Goal: Subscribe to service/newsletter

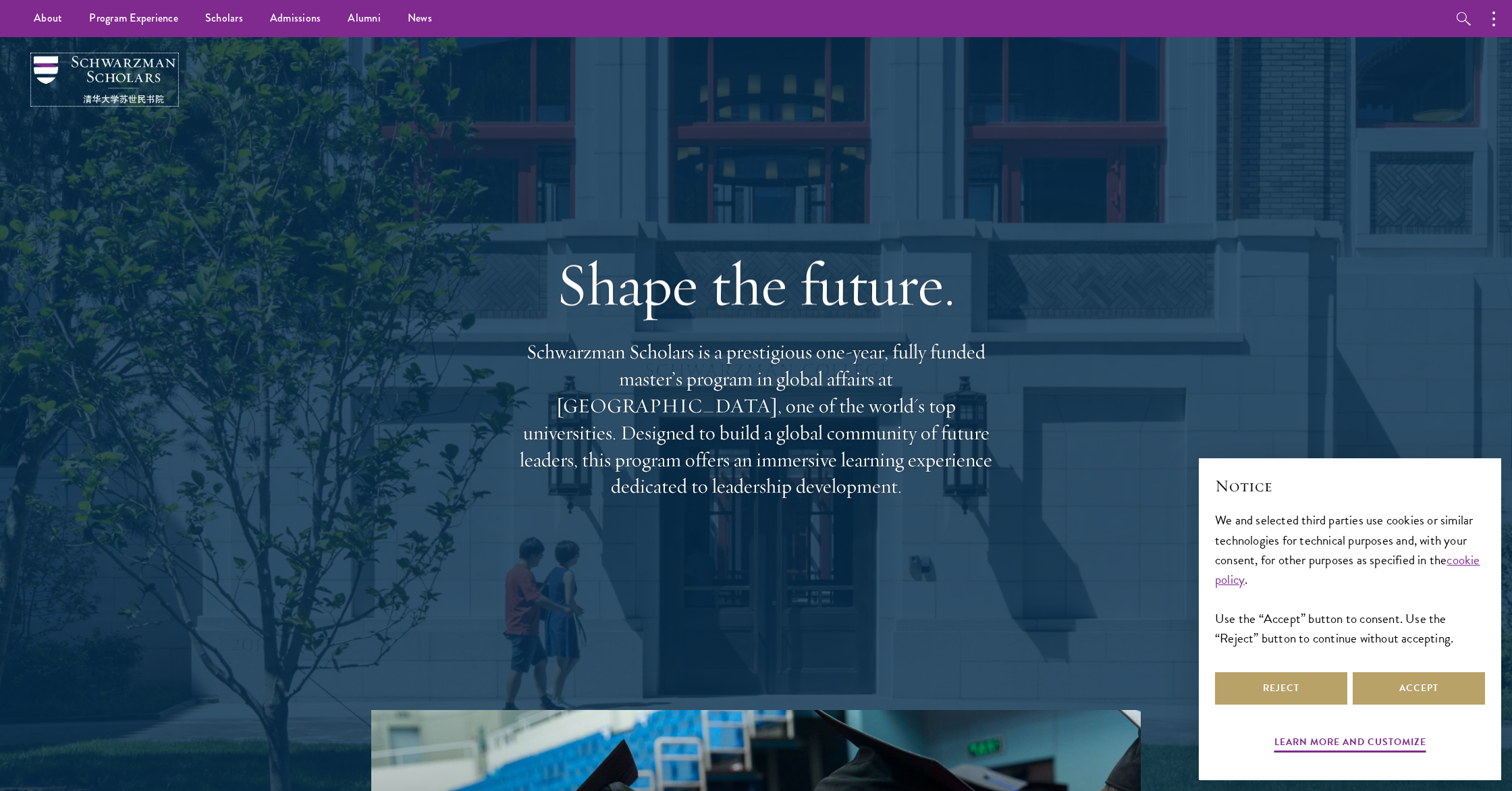
click at [101, 95] on img at bounding box center [104, 79] width 142 height 47
click at [227, 27] on link "Scholars" at bounding box center [224, 18] width 65 height 37
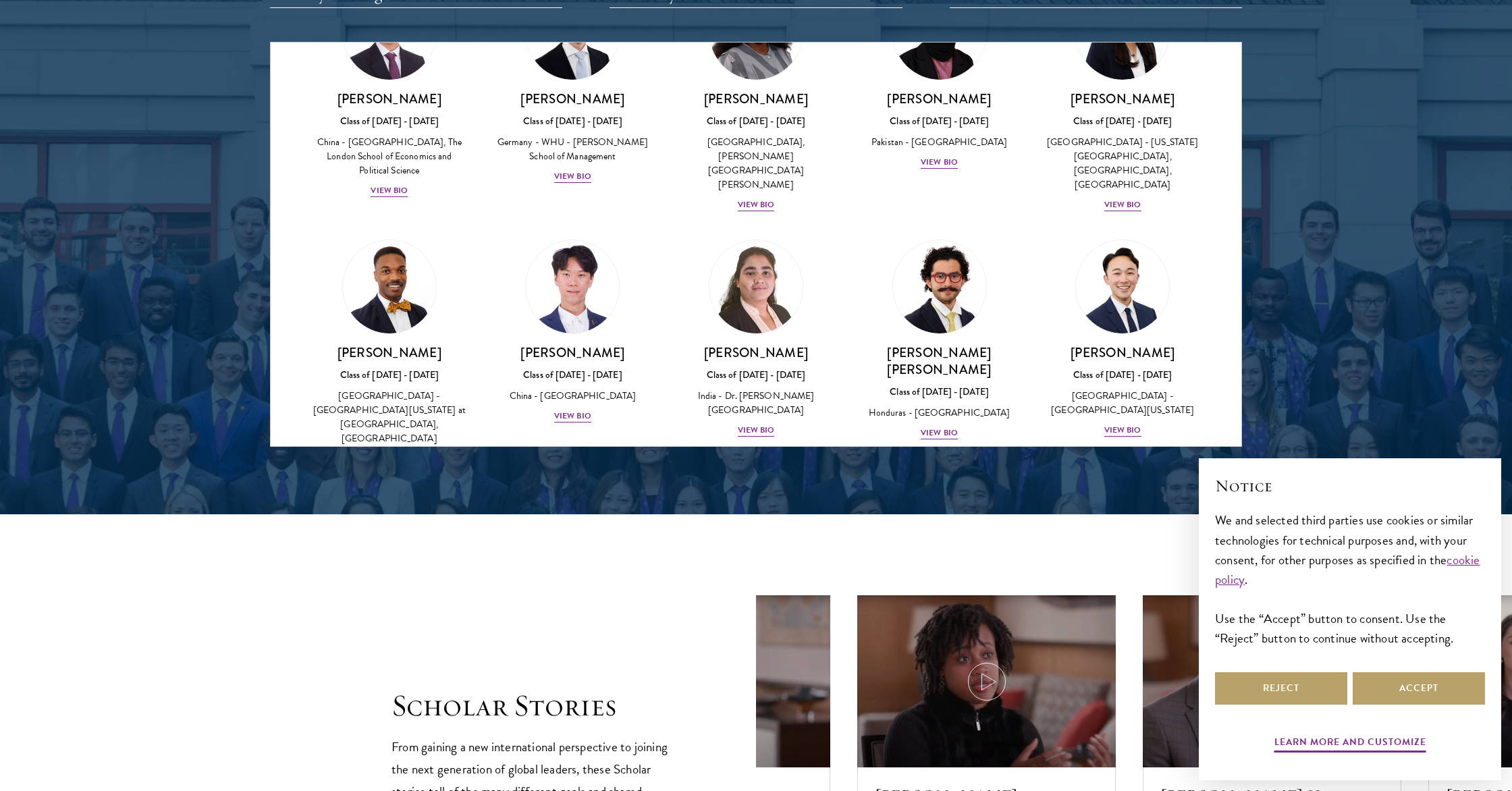
scroll to position [2853, 0]
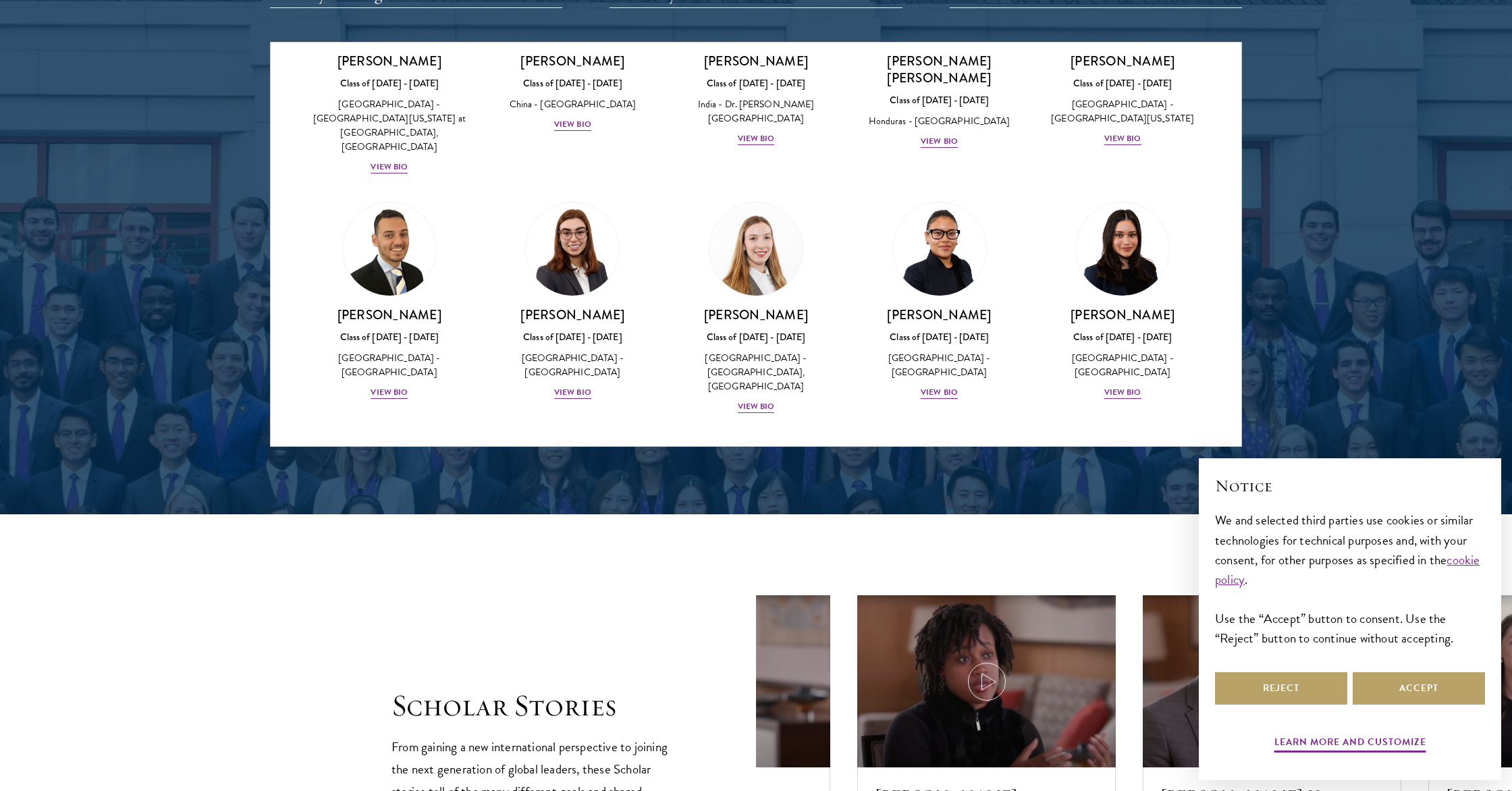
click at [169, 366] on div at bounding box center [756, 104] width 1512 height 821
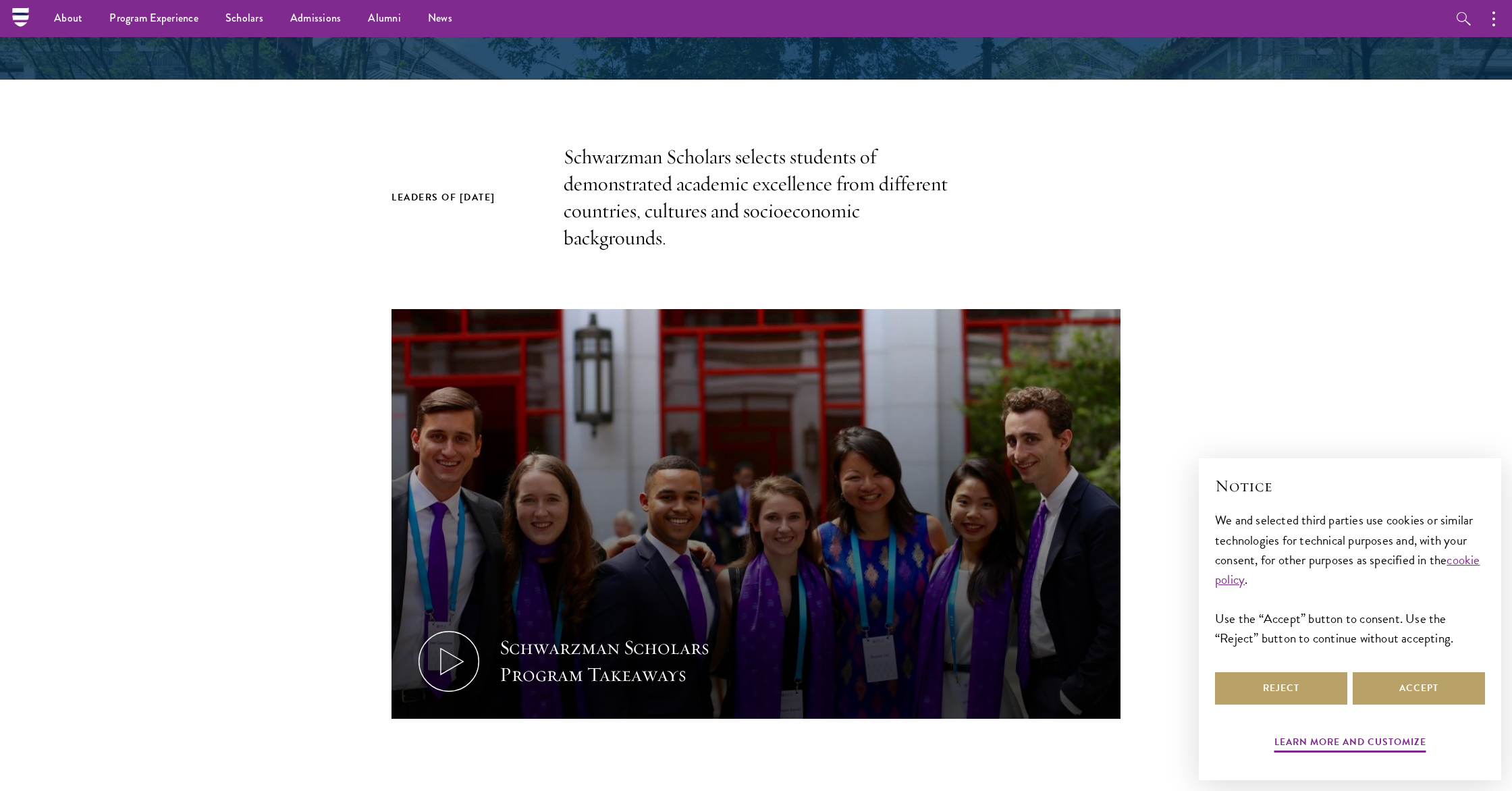
scroll to position [0, 0]
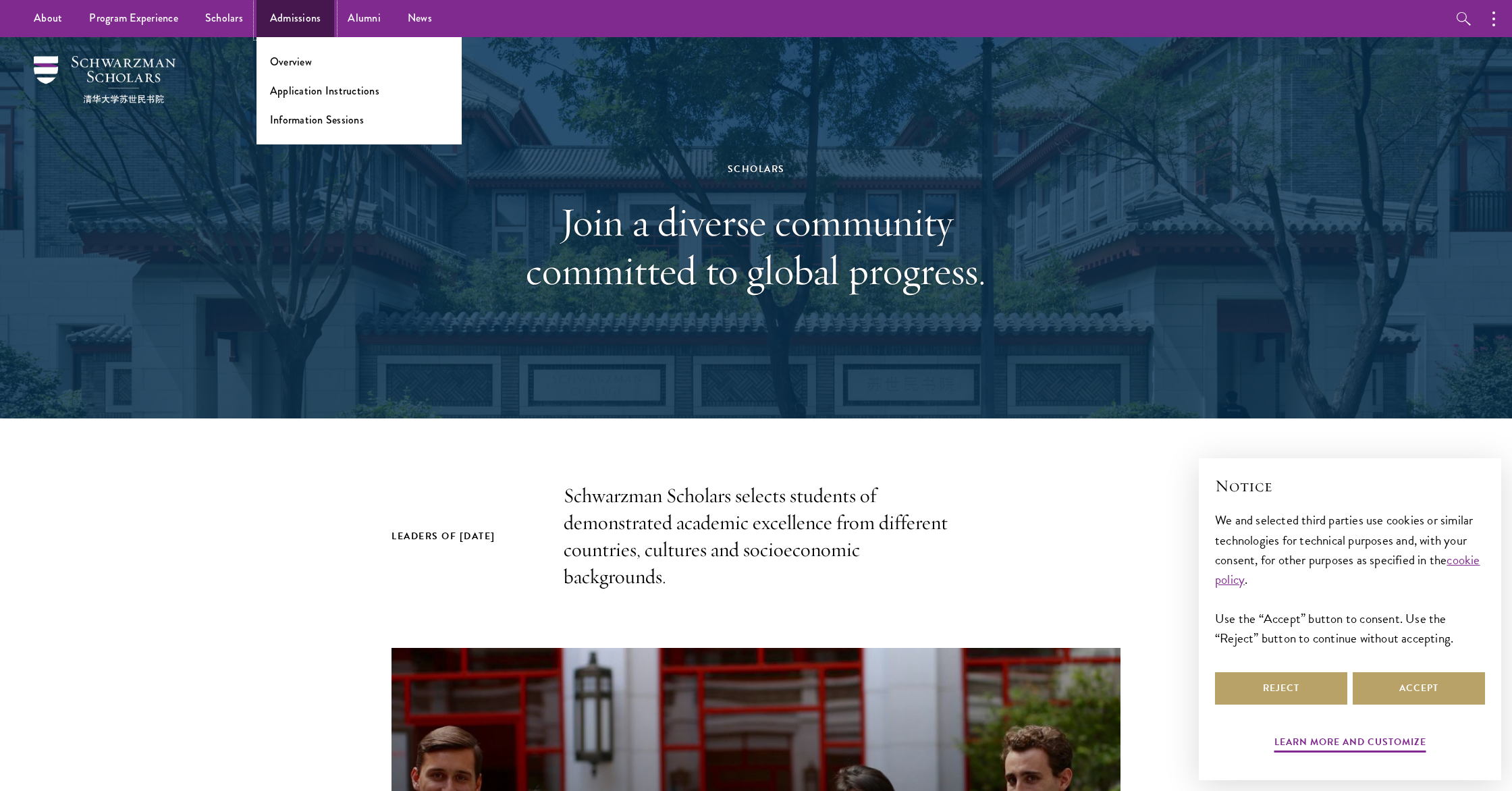
click at [278, 25] on link "Admissions" at bounding box center [295, 18] width 79 height 37
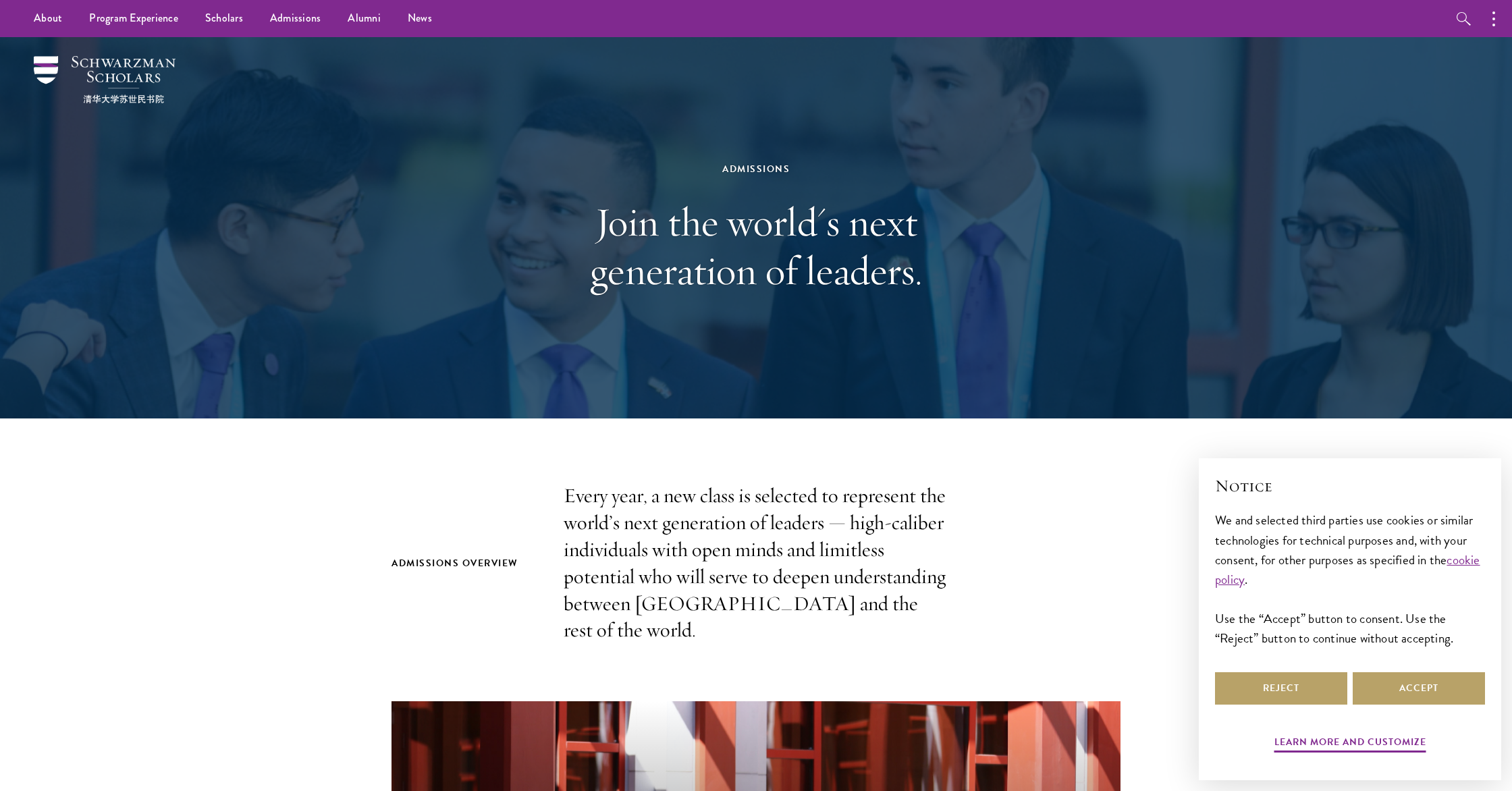
click at [146, 401] on div at bounding box center [756, 228] width 1512 height 381
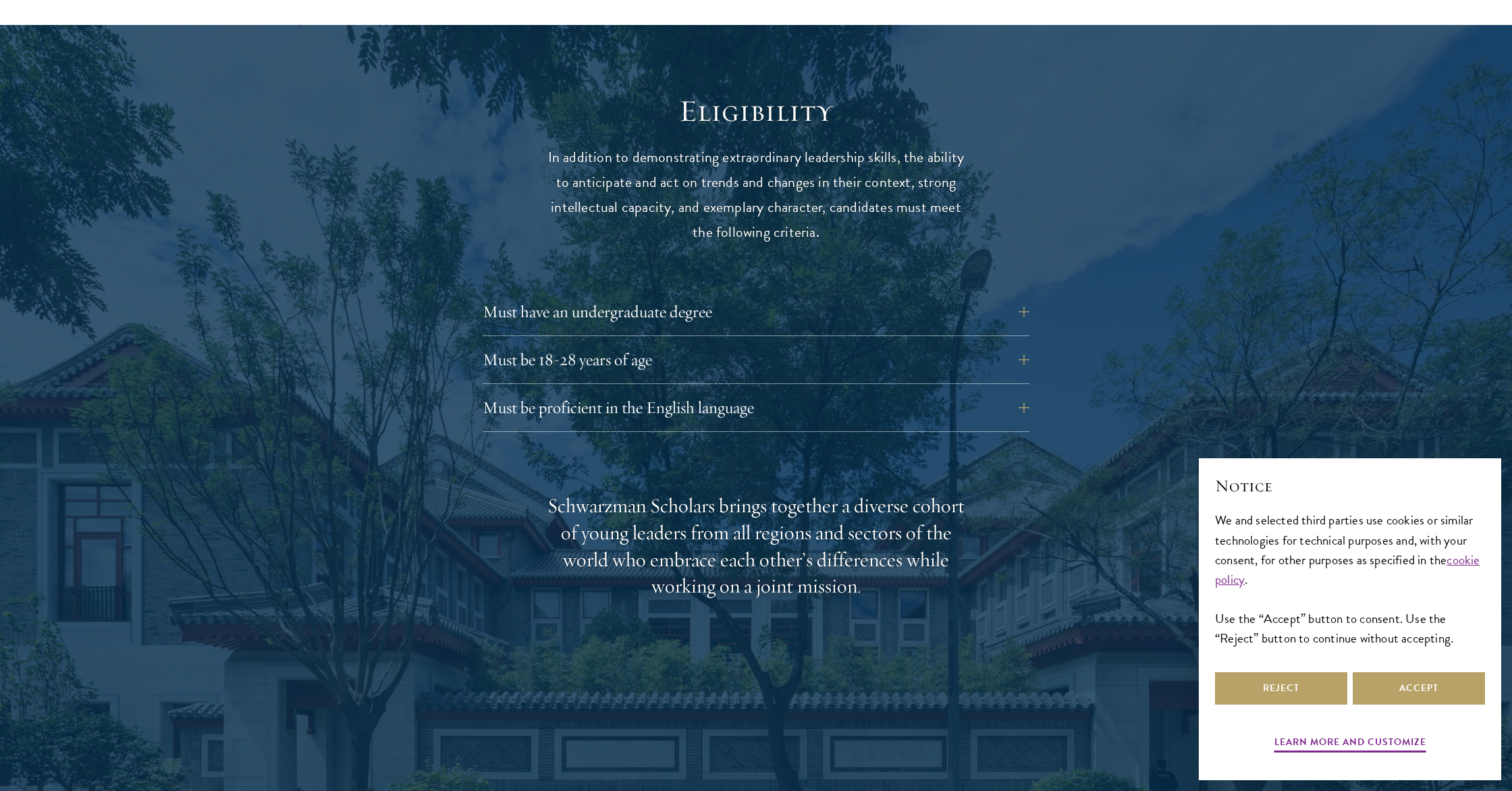
scroll to position [1713, 0]
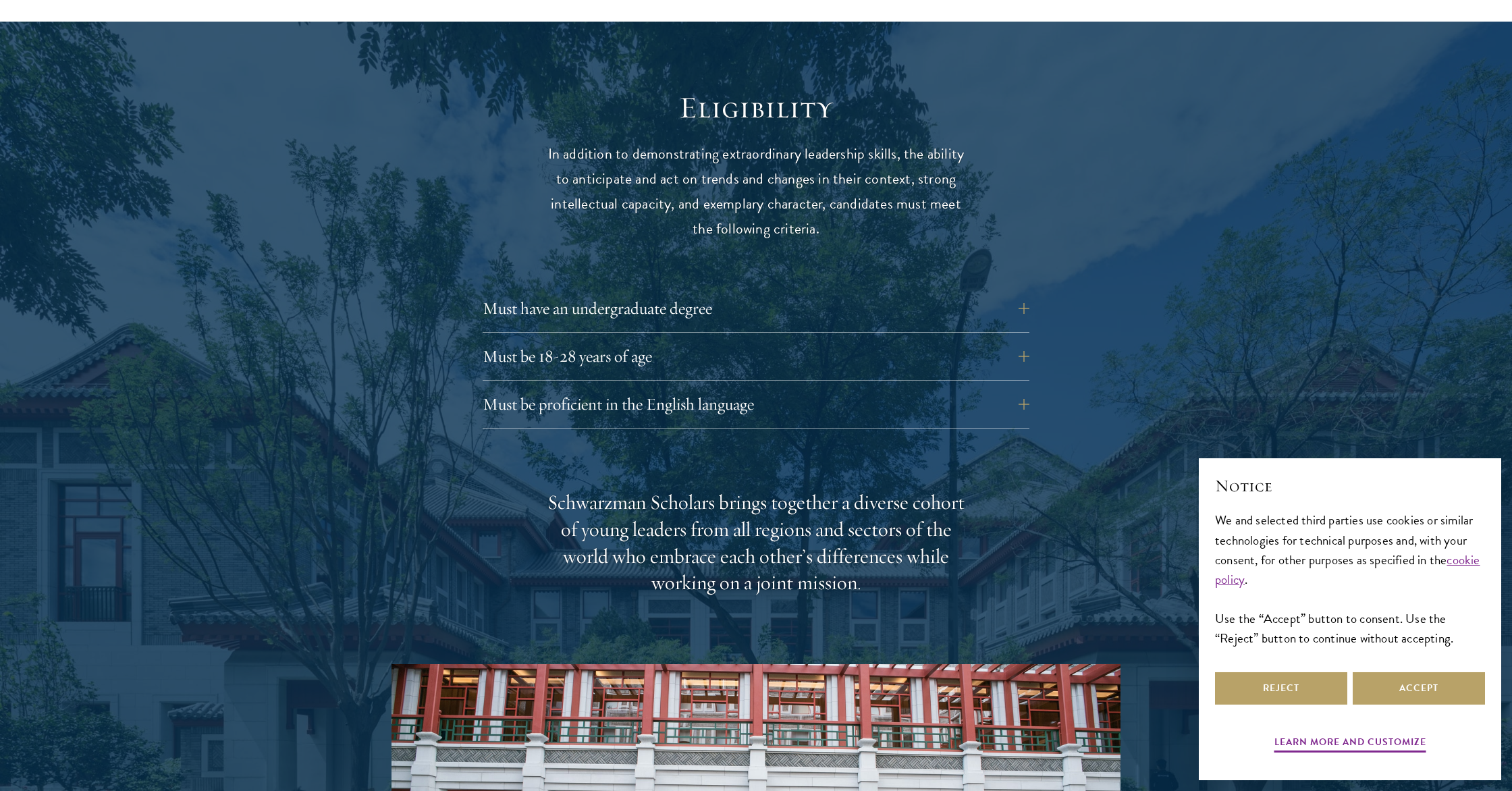
click at [635, 394] on div "Must be proficient in the English language Applicants must demonstrate strong E…" at bounding box center [756, 408] width 546 height 40
click at [629, 388] on button "Must be proficient in the English language" at bounding box center [766, 404] width 546 height 32
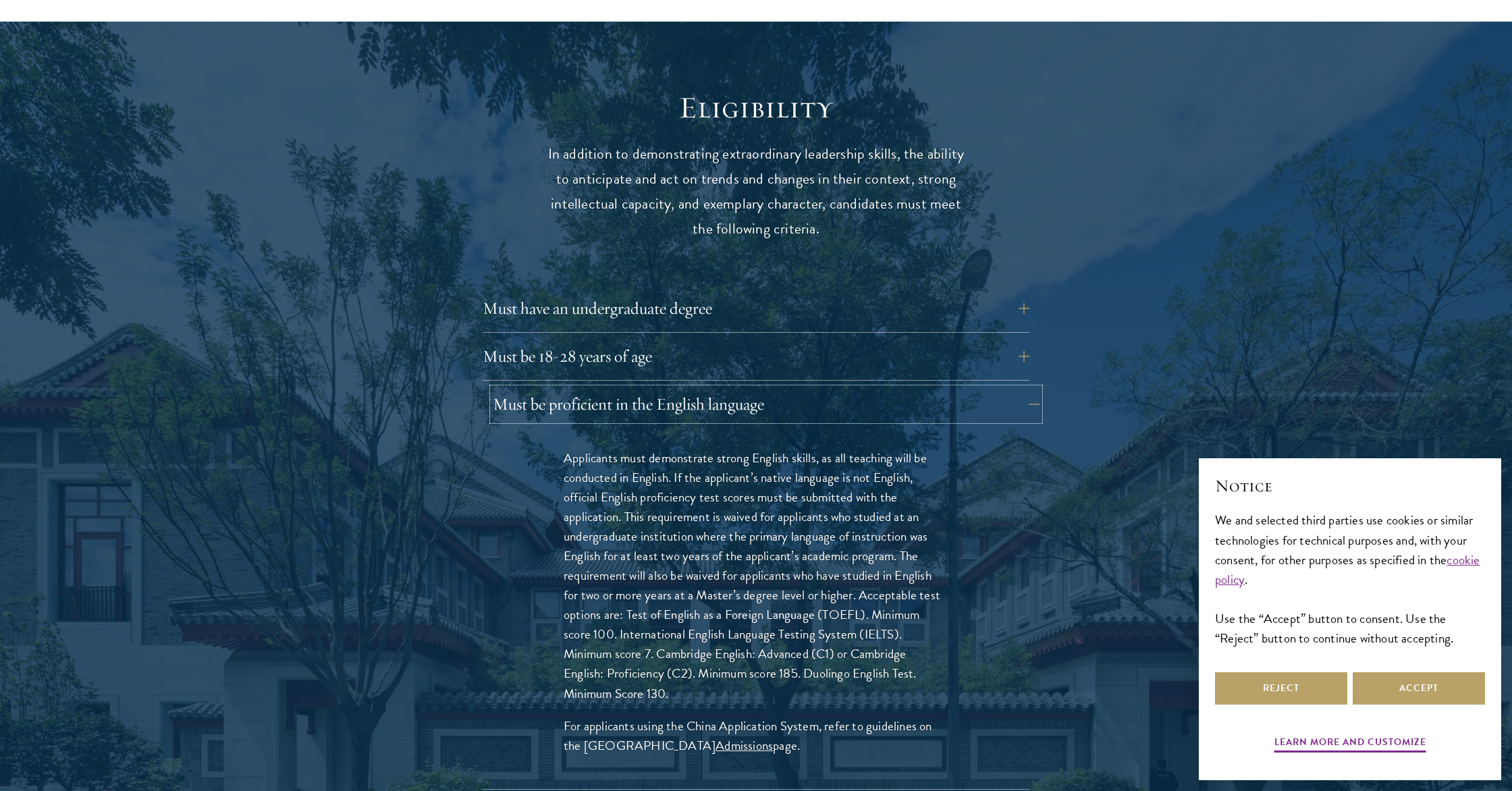
click at [629, 388] on button "Must be proficient in the English language" at bounding box center [766, 404] width 546 height 32
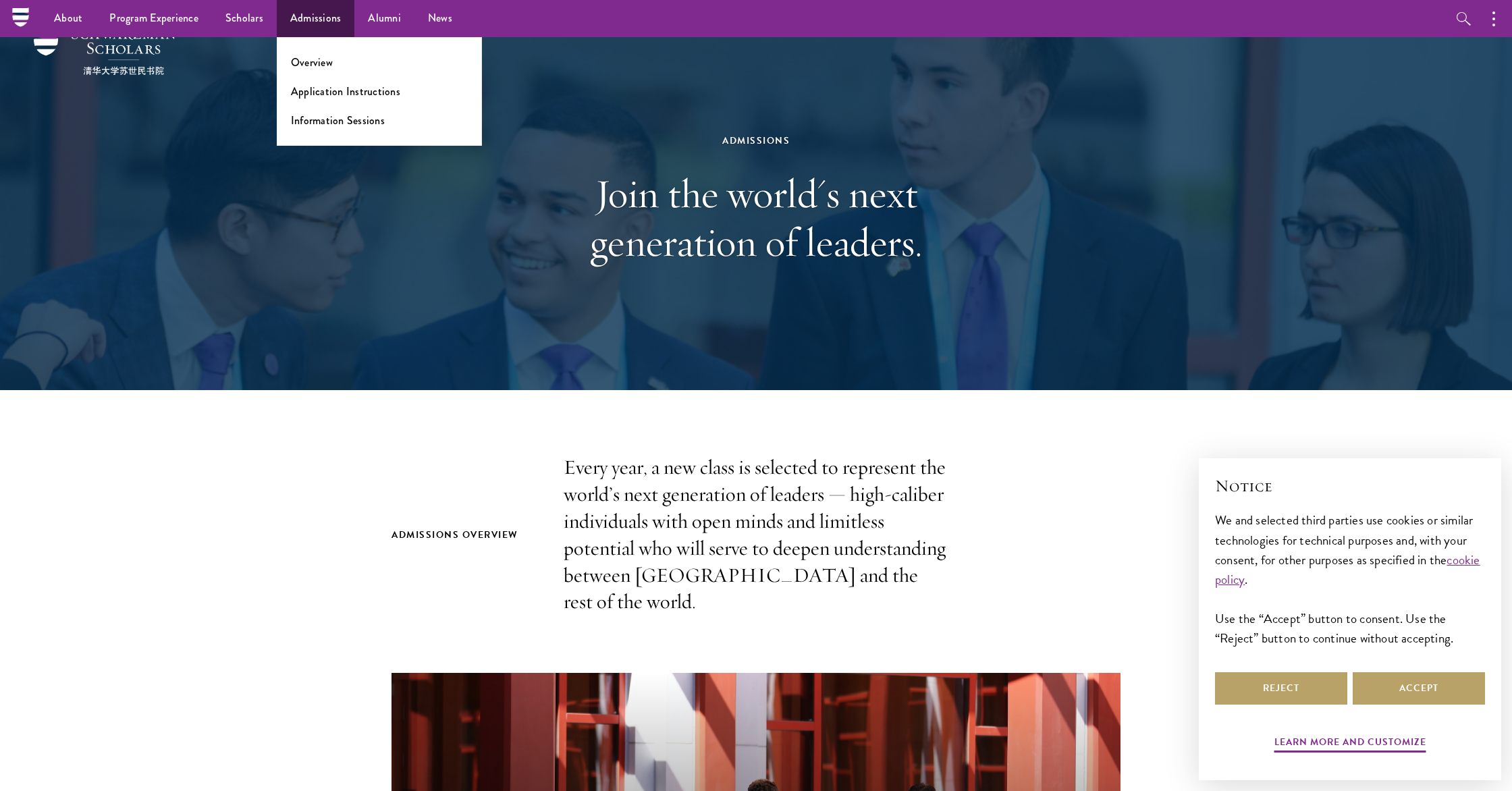
scroll to position [0, 0]
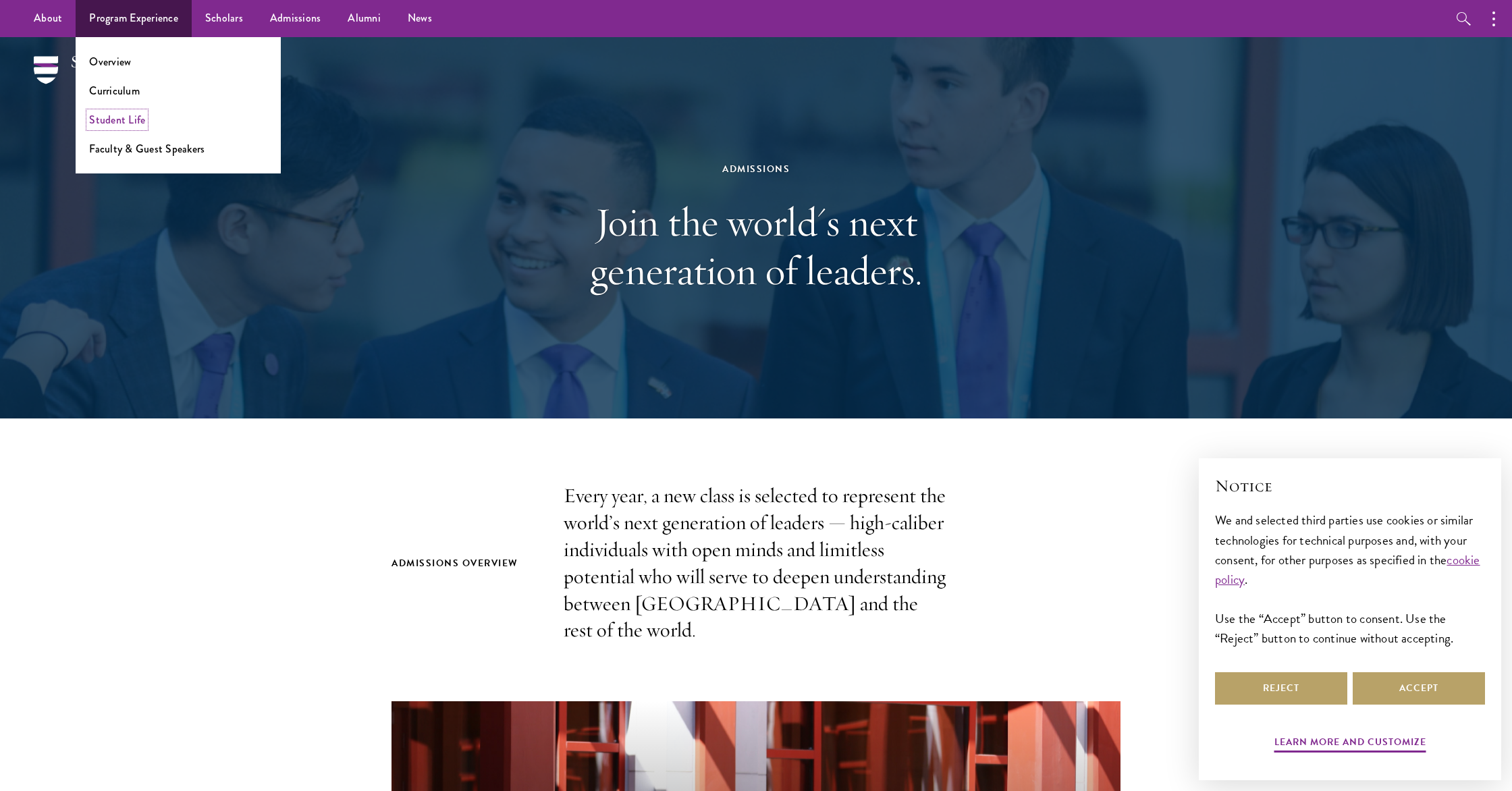
click at [126, 115] on link "Student Life" at bounding box center [117, 120] width 56 height 15
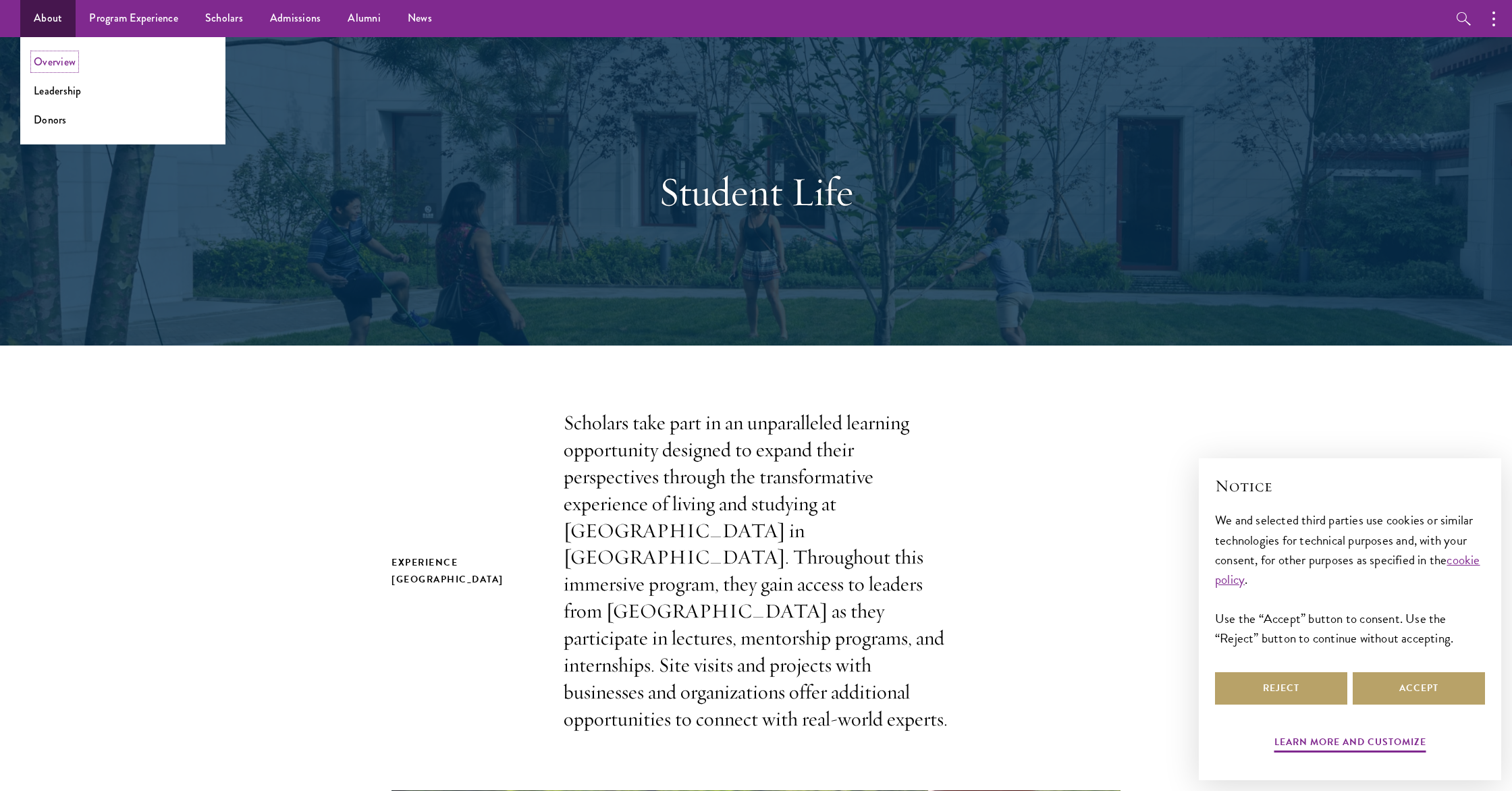
click at [68, 65] on link "Overview" at bounding box center [54, 62] width 42 height 15
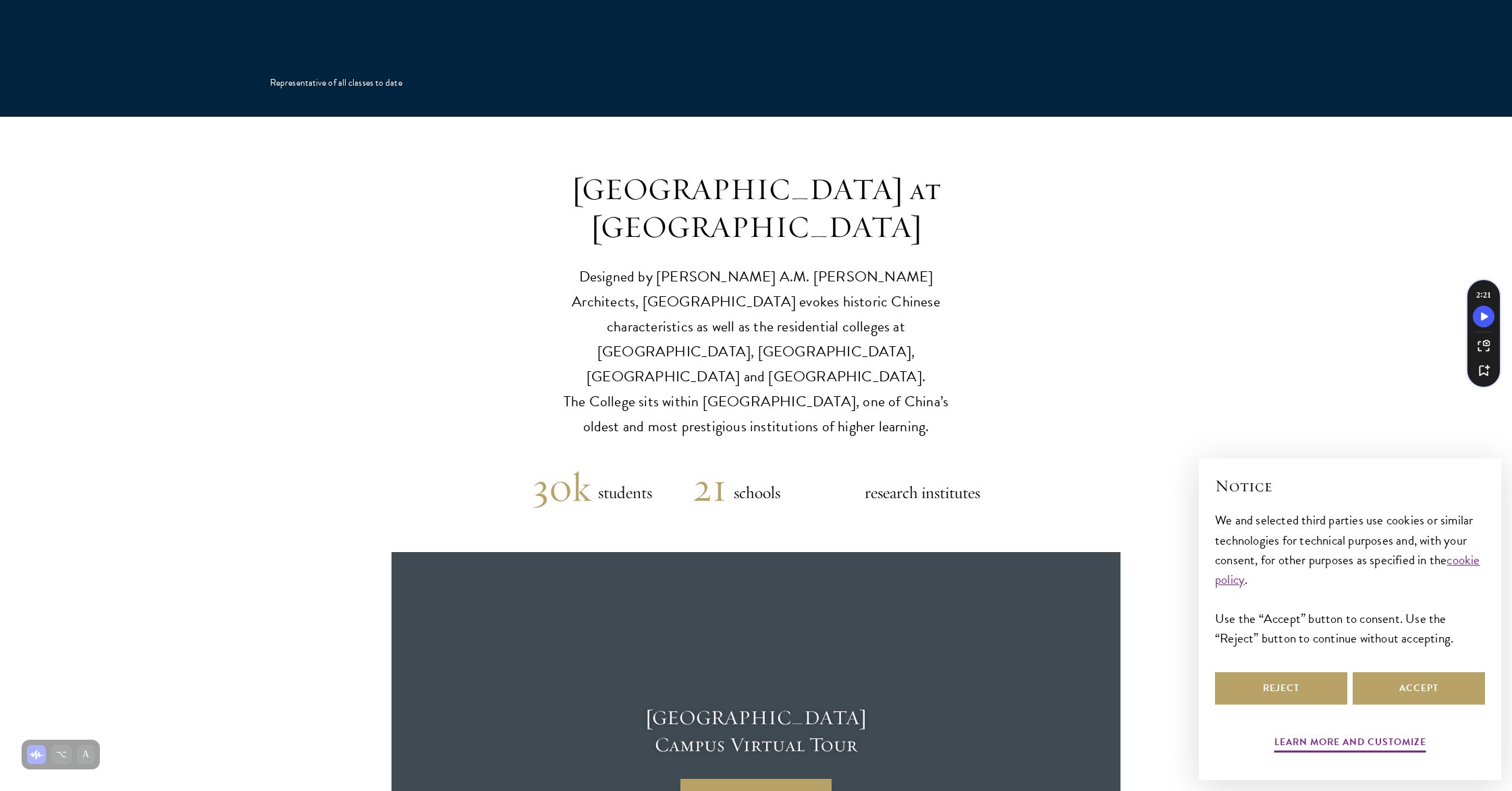
scroll to position [3176, 0]
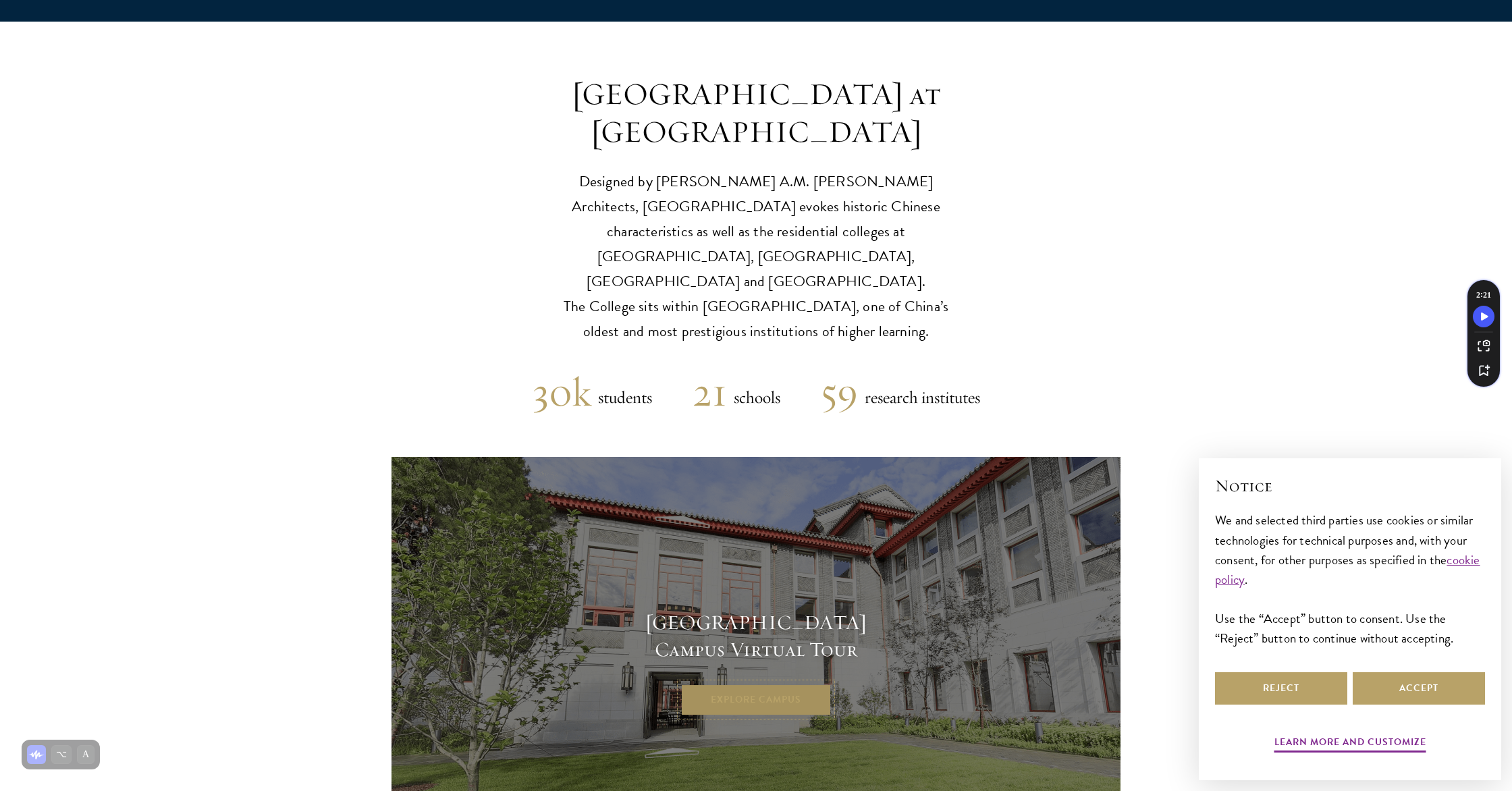
click at [770, 684] on link "Explore Campus" at bounding box center [756, 700] width 151 height 32
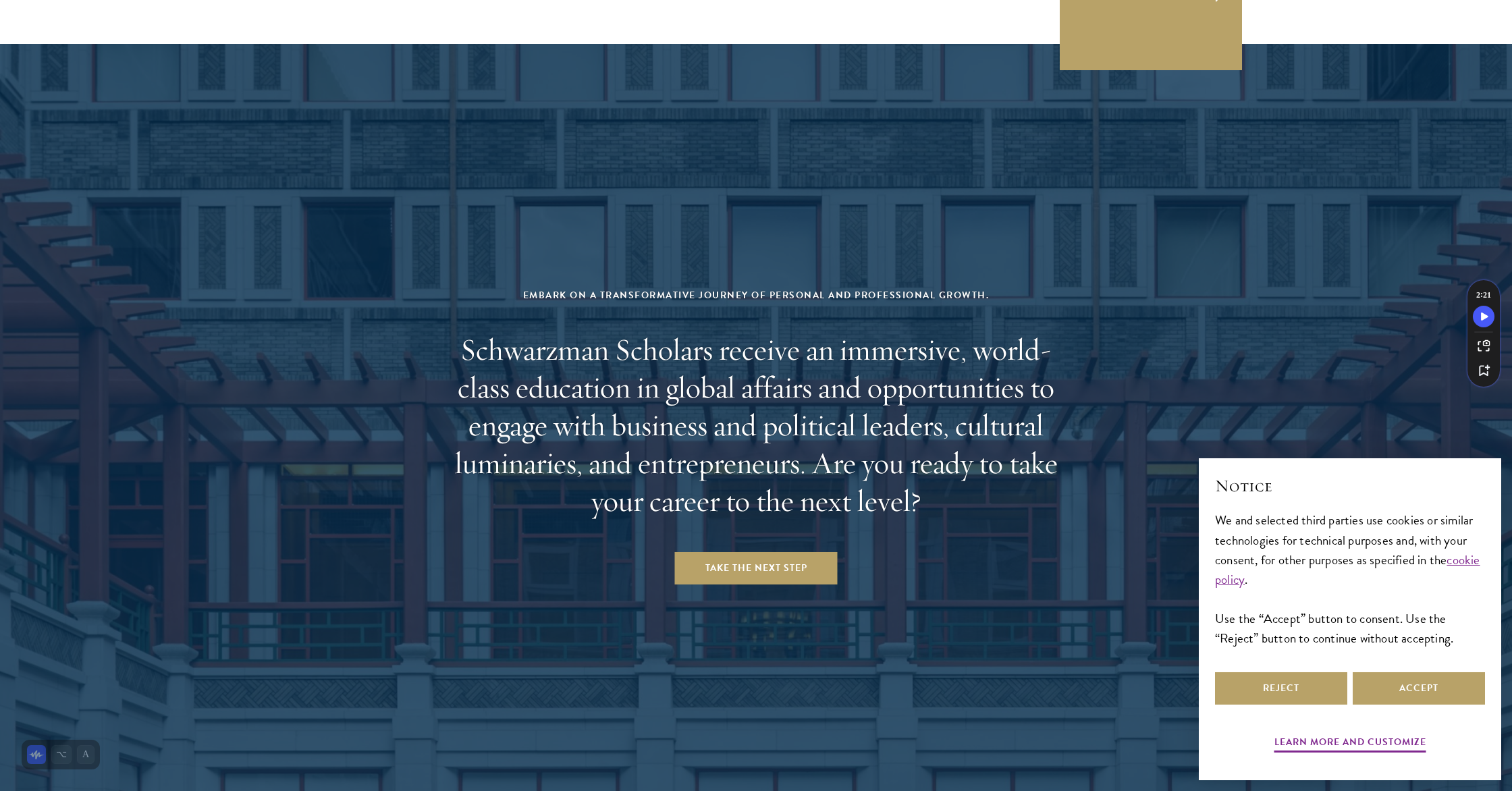
scroll to position [5581, 0]
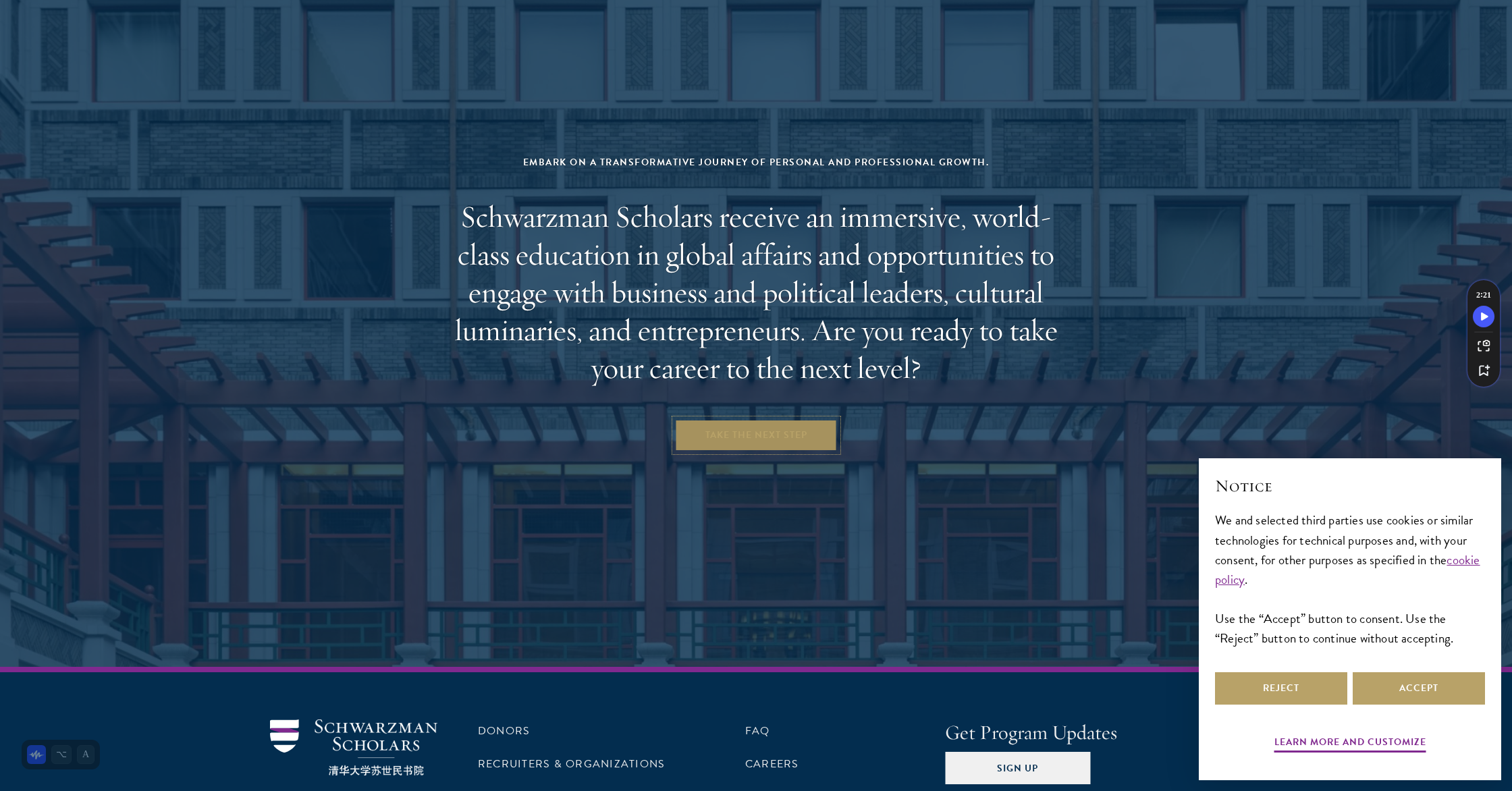
click at [806, 419] on link "Take the Next Step" at bounding box center [756, 436] width 162 height 32
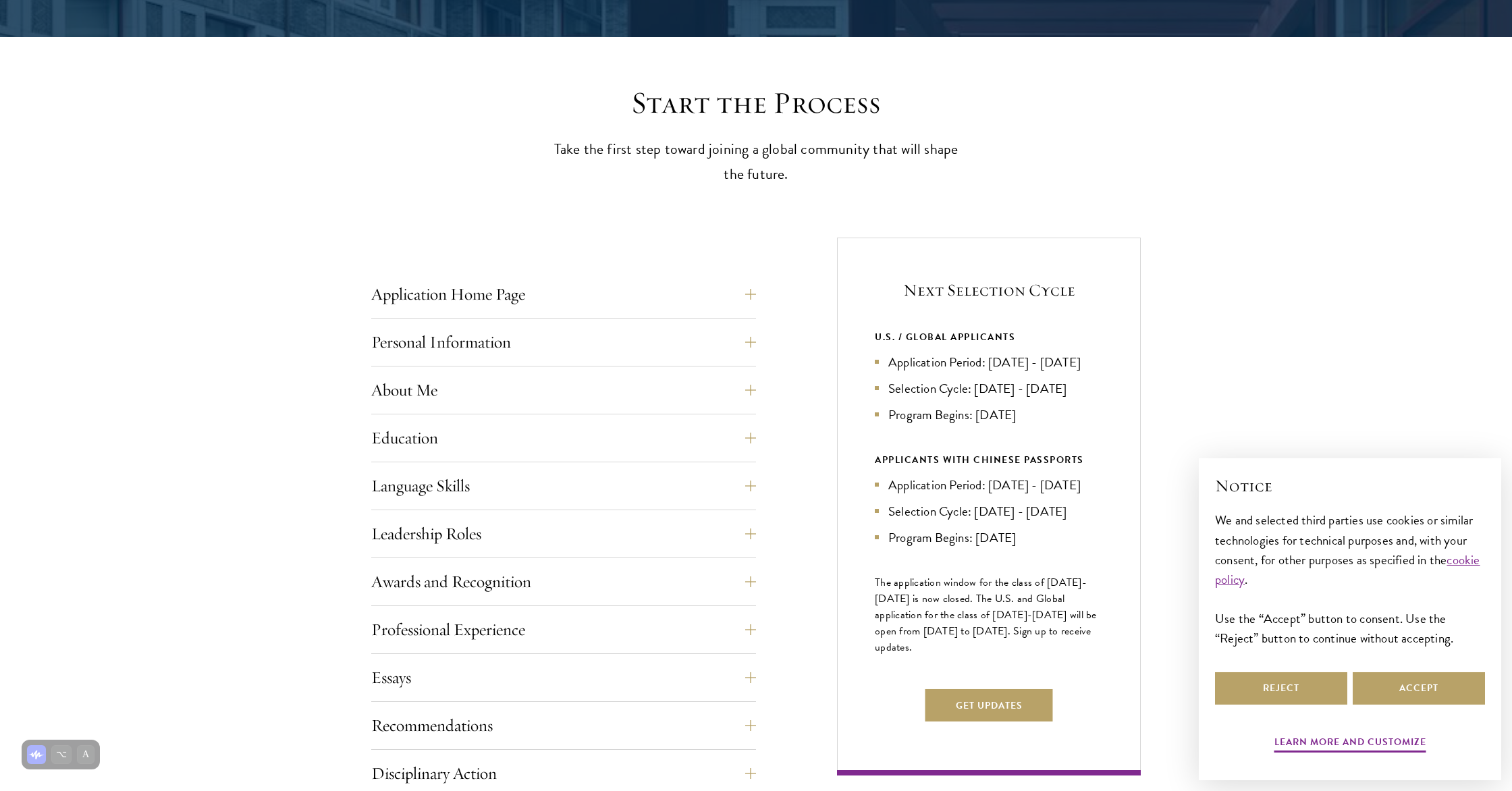
scroll to position [309, 0]
click at [605, 302] on button "Application Home Page" at bounding box center [574, 294] width 385 height 32
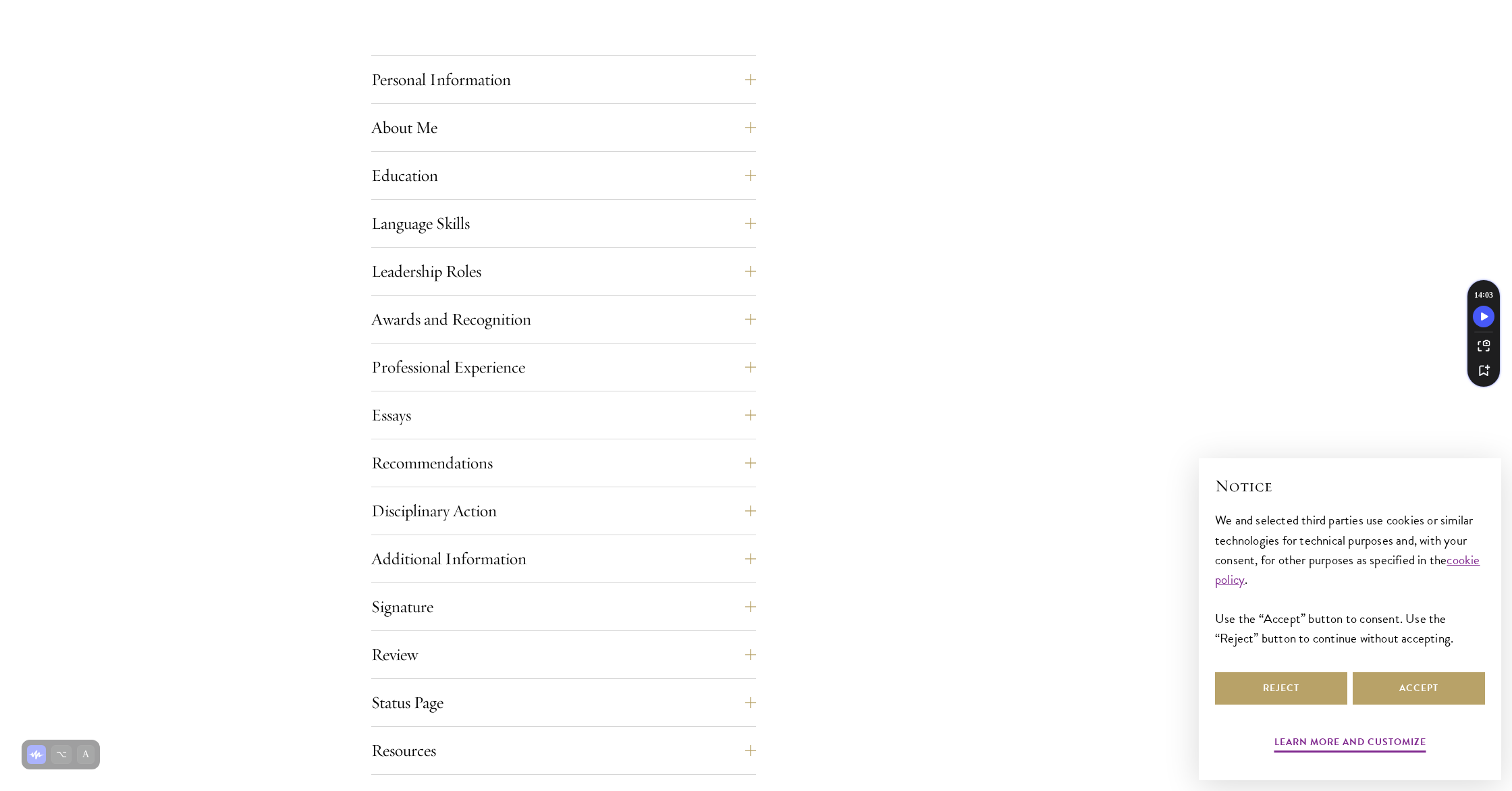
scroll to position [1174, 0]
click at [603, 320] on button "Awards and Recognition" at bounding box center [574, 319] width 385 height 32
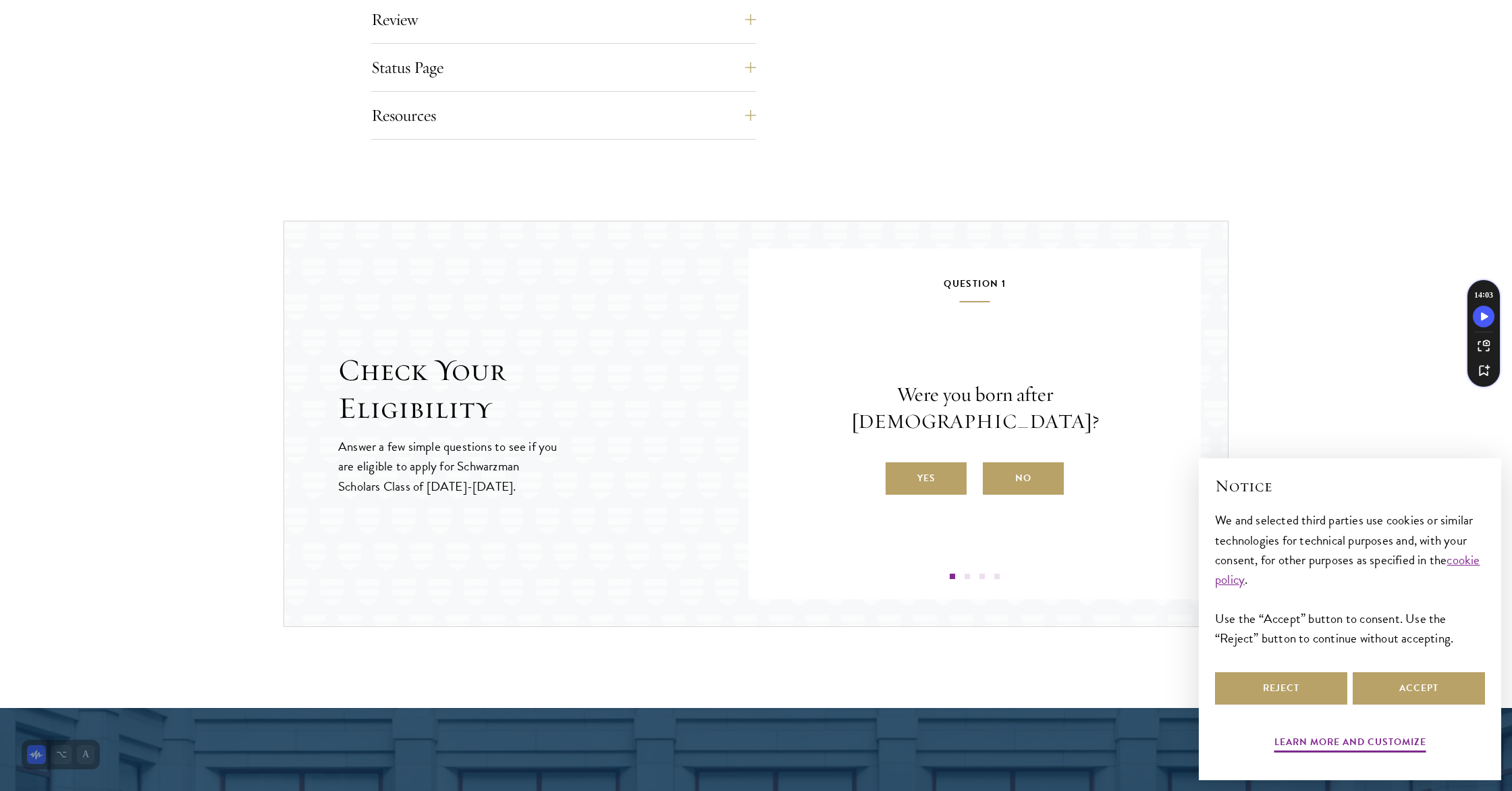
scroll to position [1420, 0]
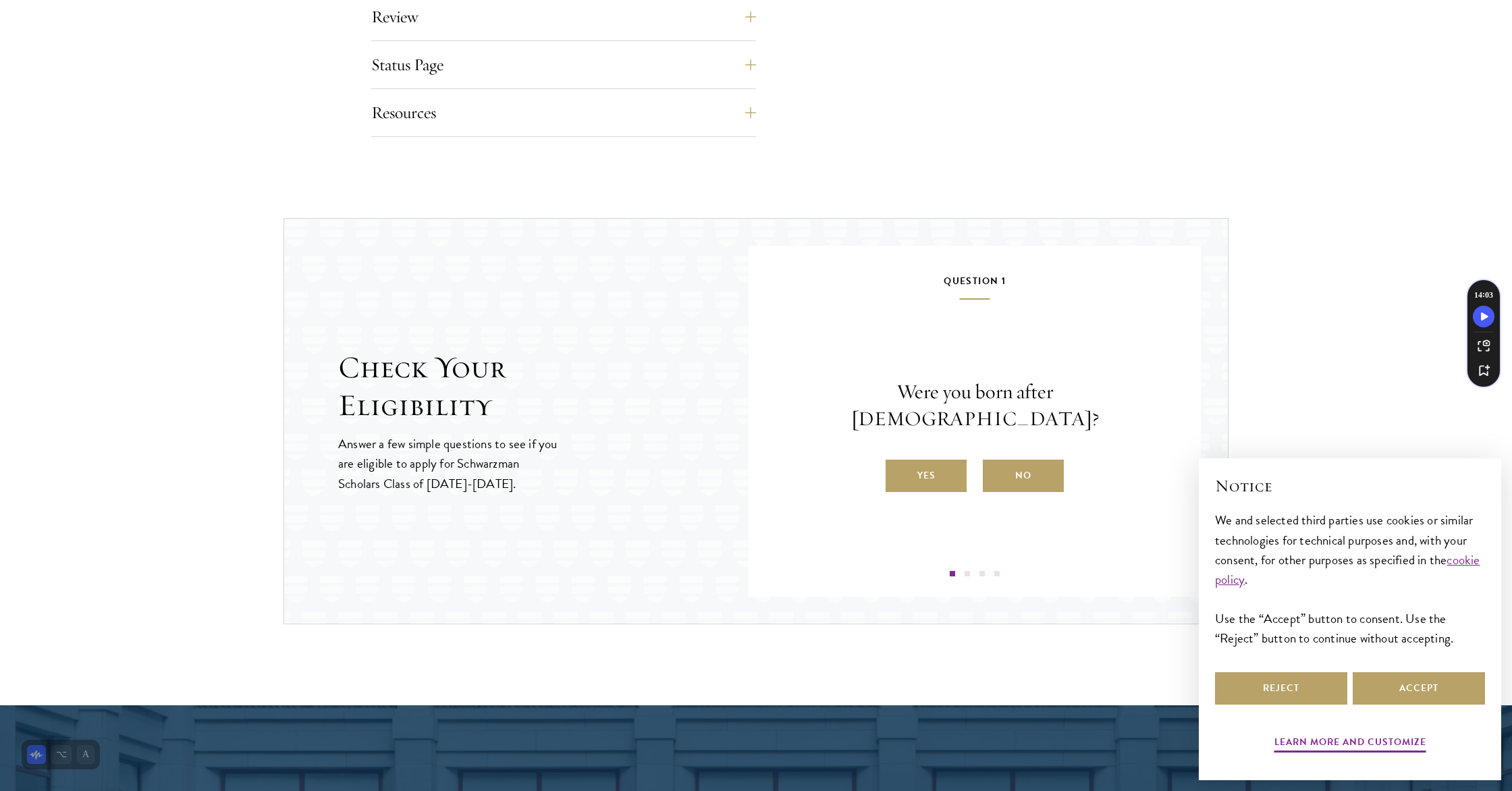
click at [927, 461] on label "Yes" at bounding box center [926, 476] width 81 height 32
click at [897, 461] on input "Yes" at bounding box center [891, 467] width 12 height 12
click at [927, 467] on label "Yes" at bounding box center [926, 476] width 81 height 32
click at [897, 467] on input "Yes" at bounding box center [891, 467] width 12 height 12
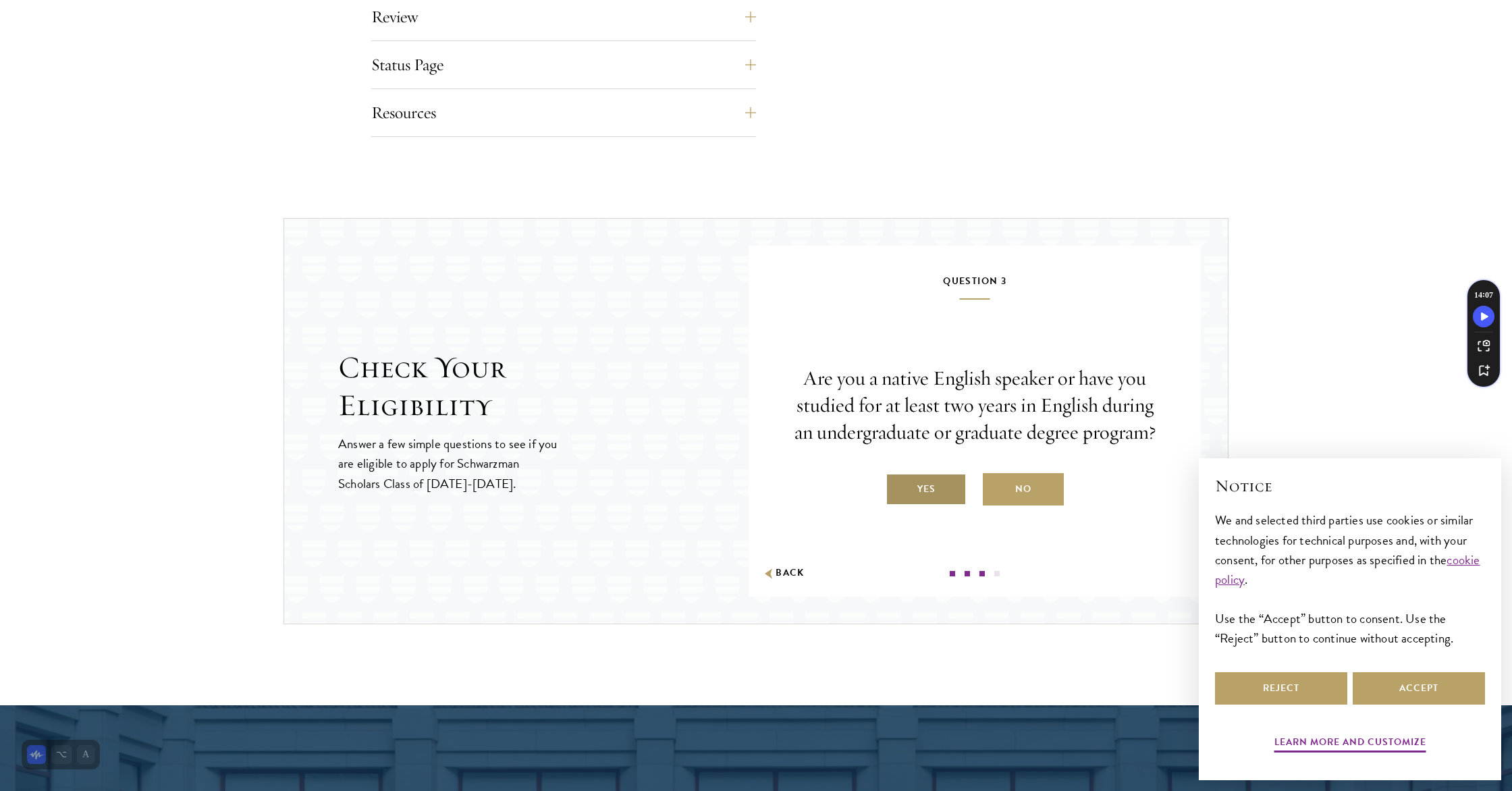
click at [916, 486] on label "Yes" at bounding box center [926, 489] width 81 height 32
click at [897, 486] on input "Yes" at bounding box center [891, 480] width 12 height 12
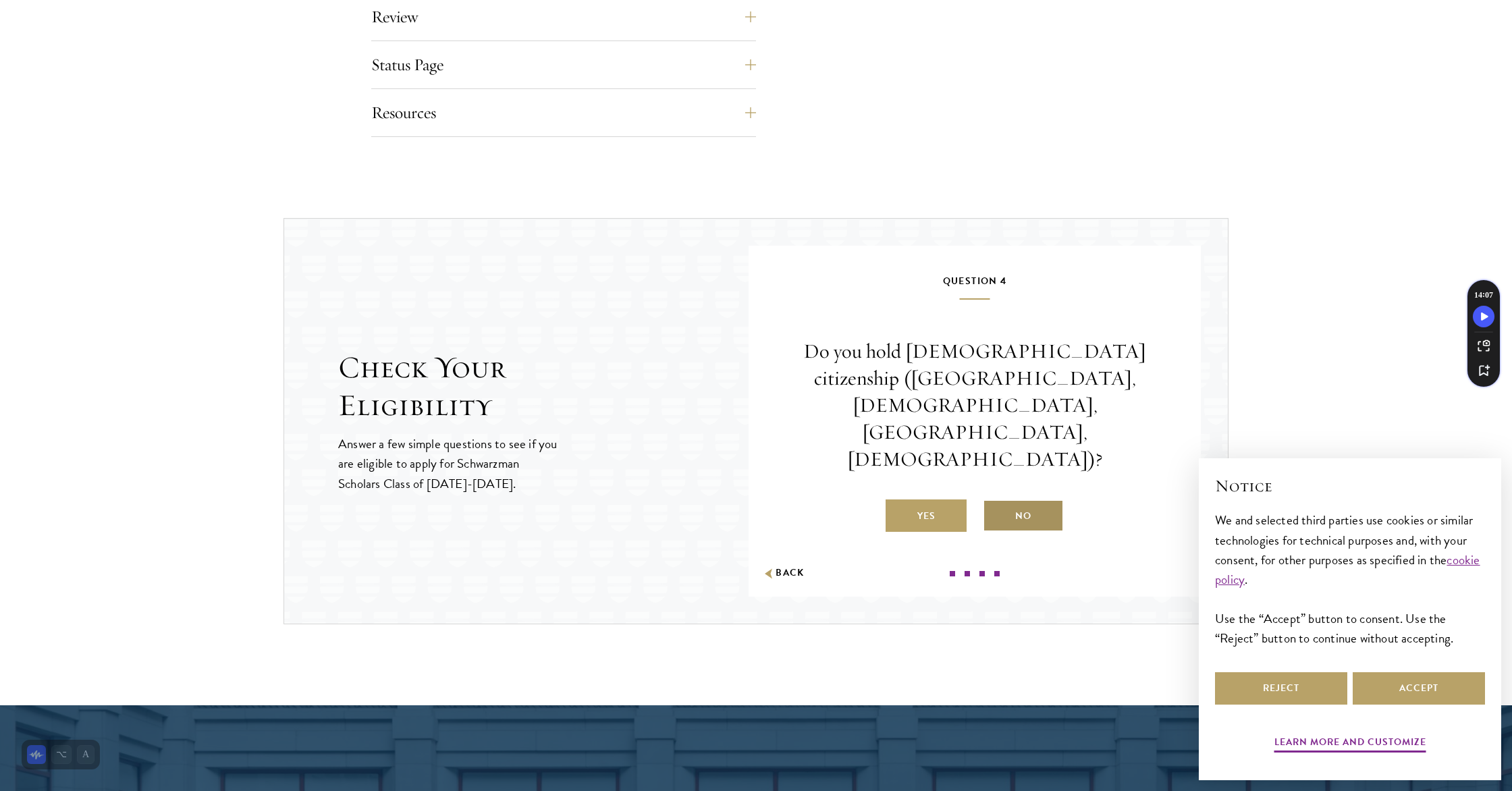
click at [1046, 499] on label "No" at bounding box center [1023, 516] width 81 height 32
click at [995, 502] on input "No" at bounding box center [988, 508] width 12 height 12
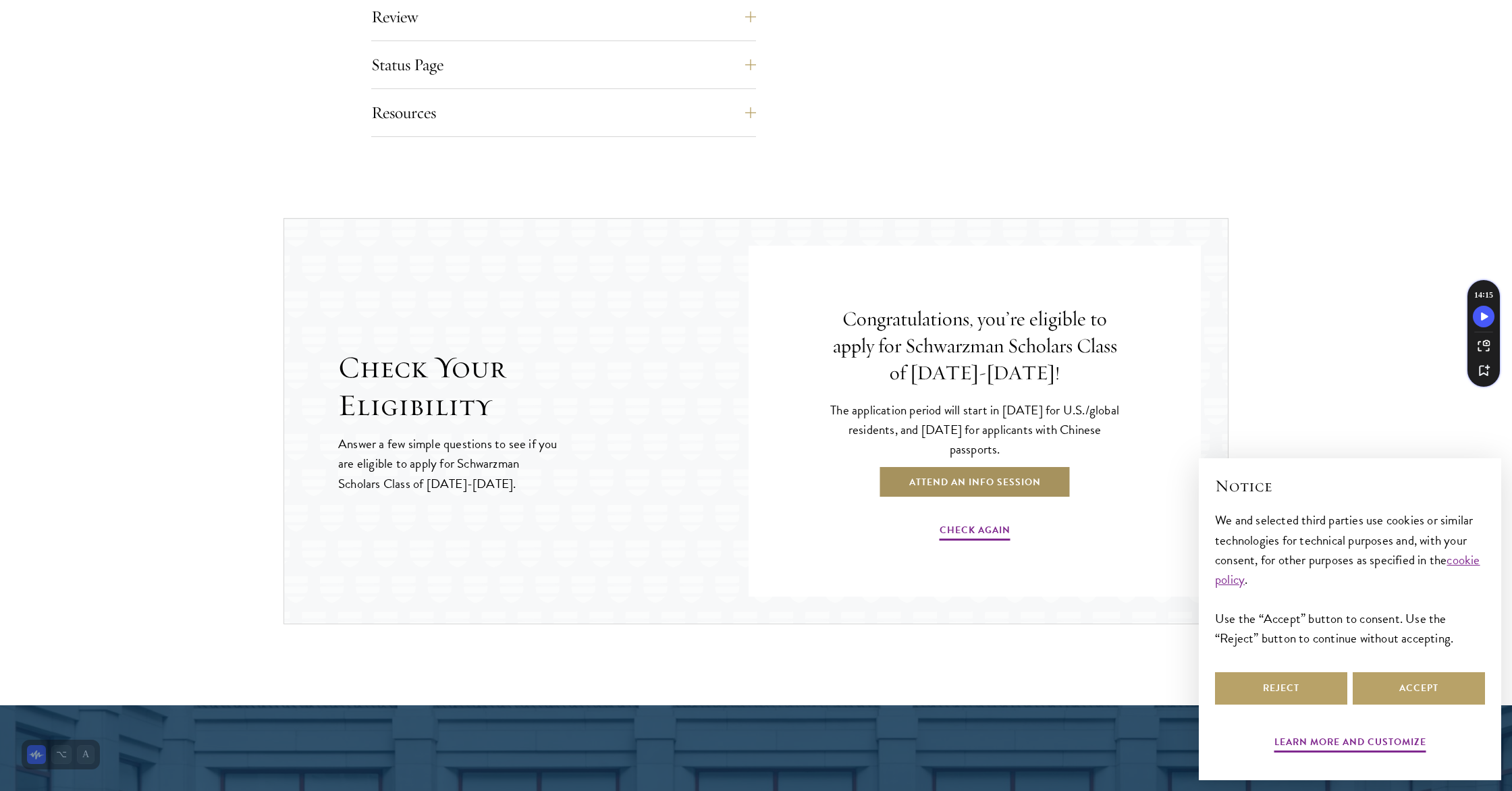
click at [1007, 488] on link "Attend an Info Session" at bounding box center [975, 482] width 192 height 32
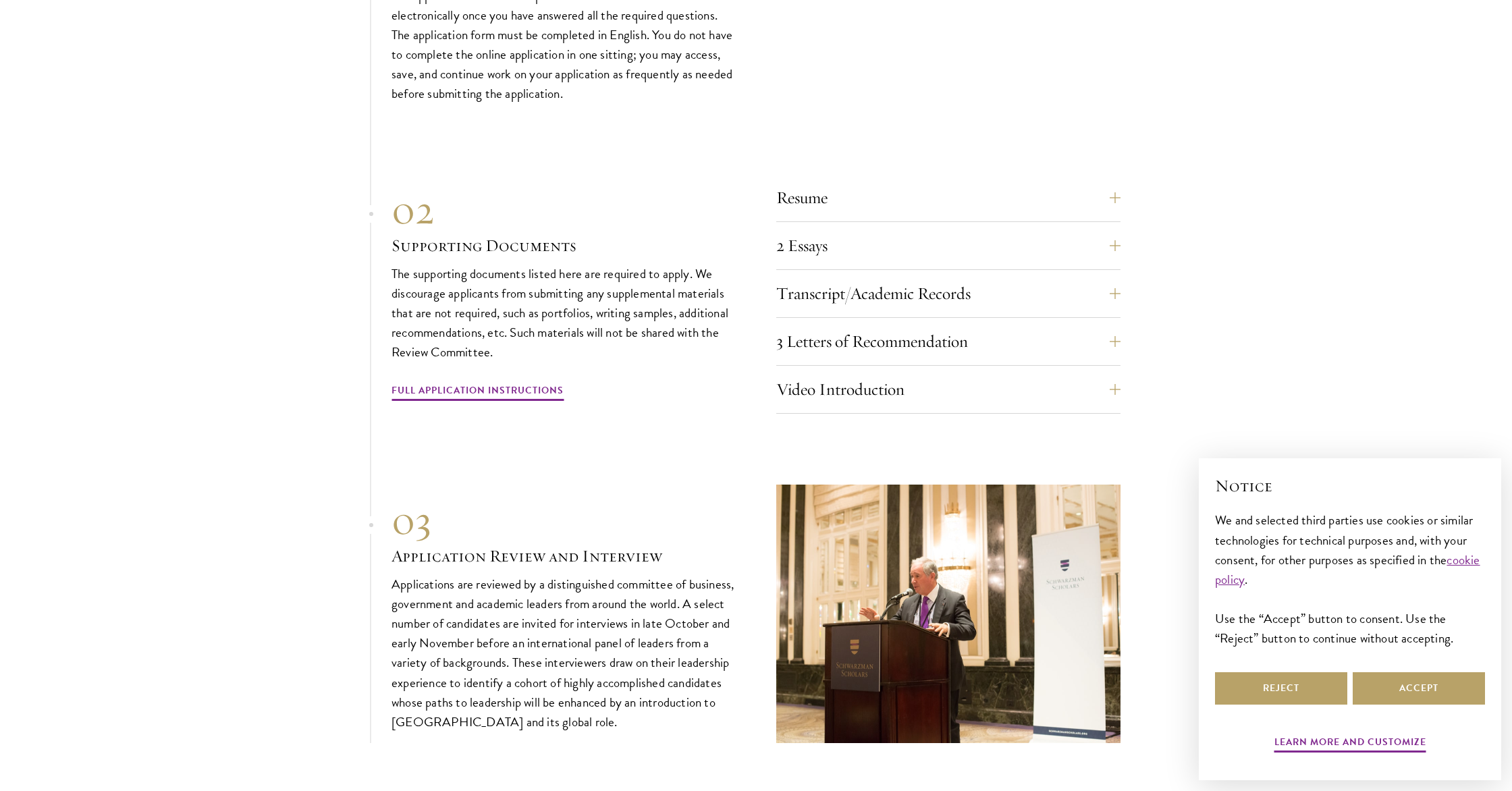
scroll to position [4158, 0]
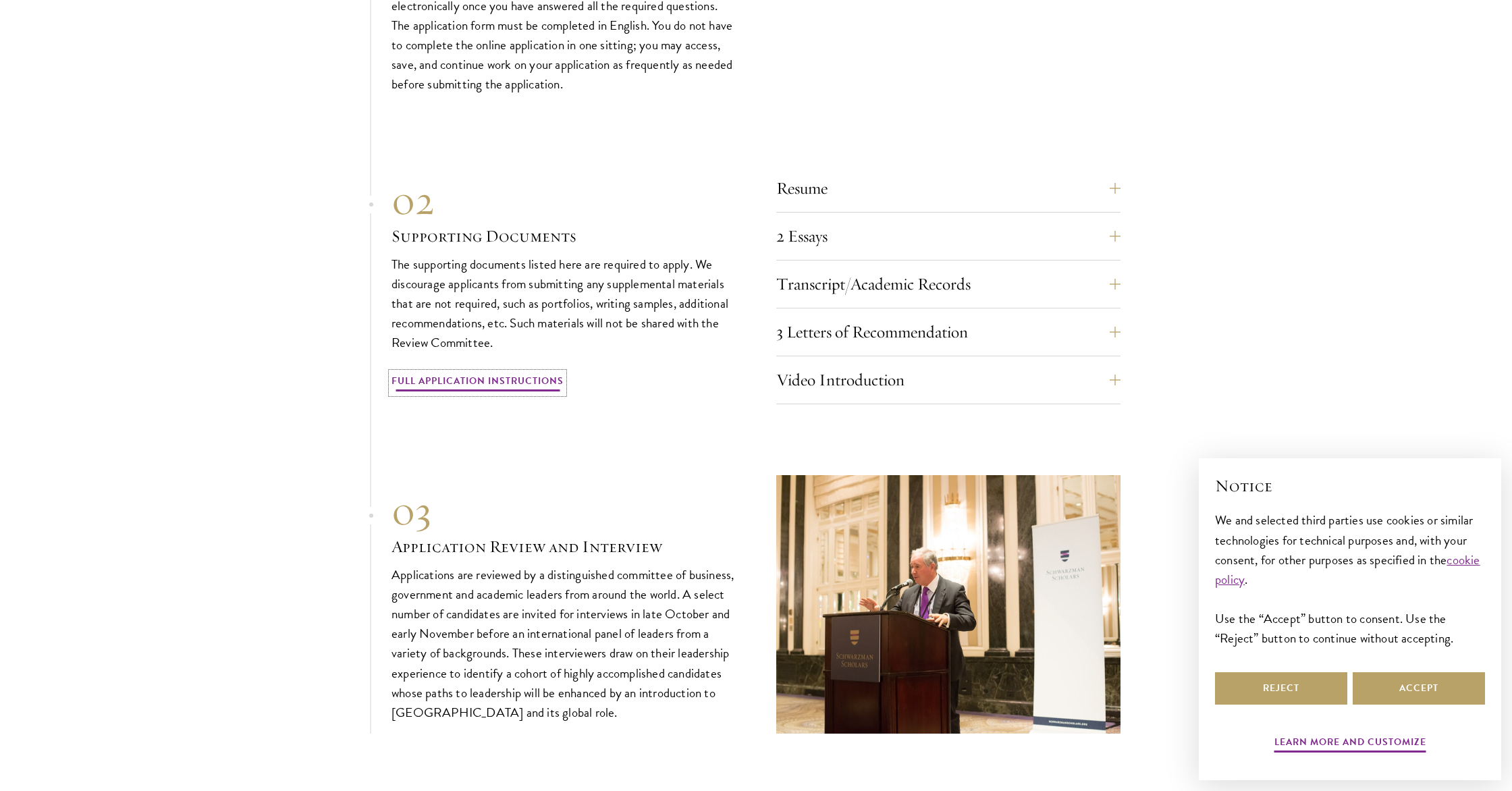
click at [471, 372] on link "Full Application Instructions" at bounding box center [477, 383] width 172 height 21
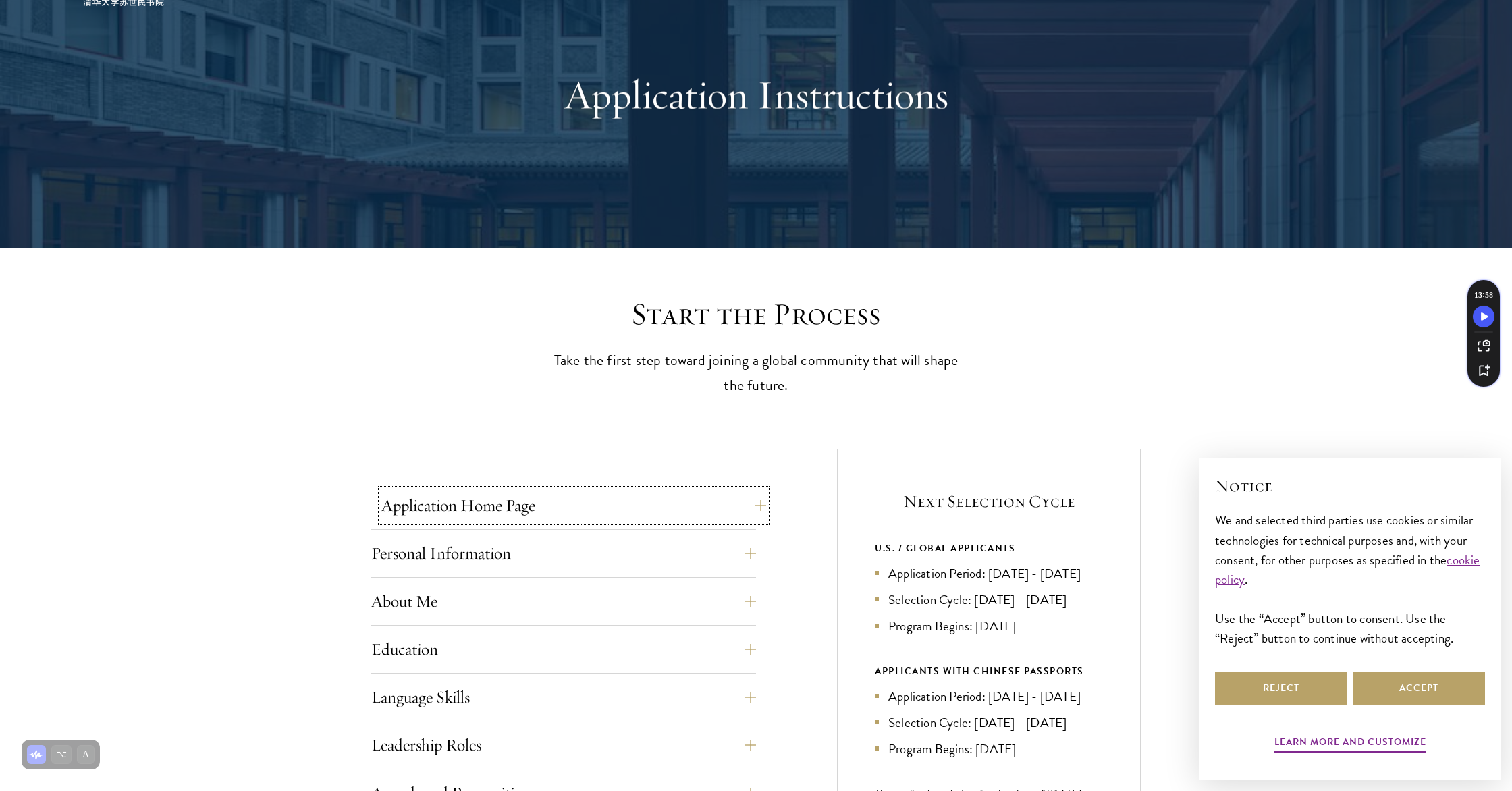
click at [554, 498] on button "Application Home Page" at bounding box center [574, 505] width 385 height 32
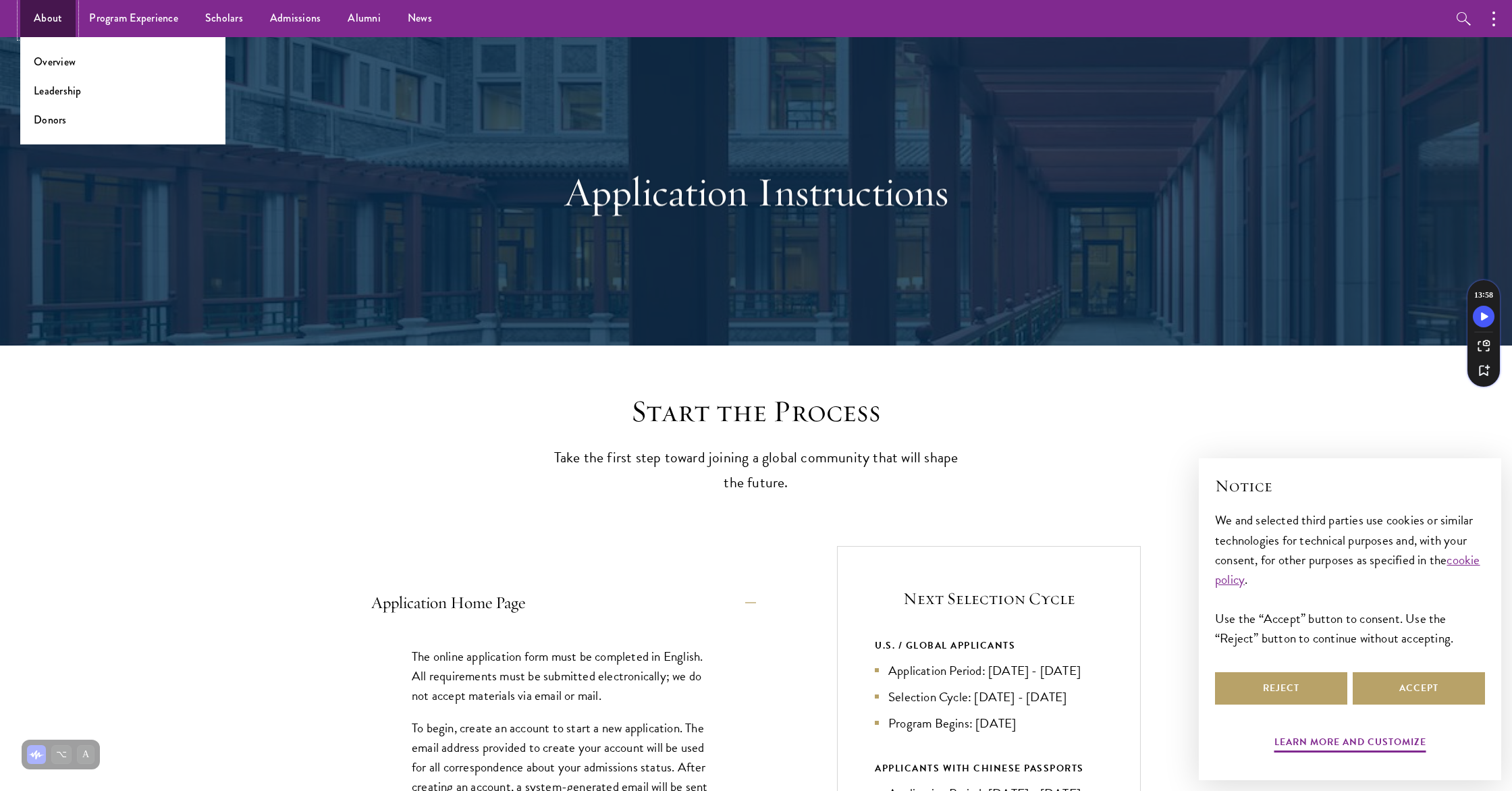
click at [41, 14] on link "About" at bounding box center [48, 18] width 55 height 37
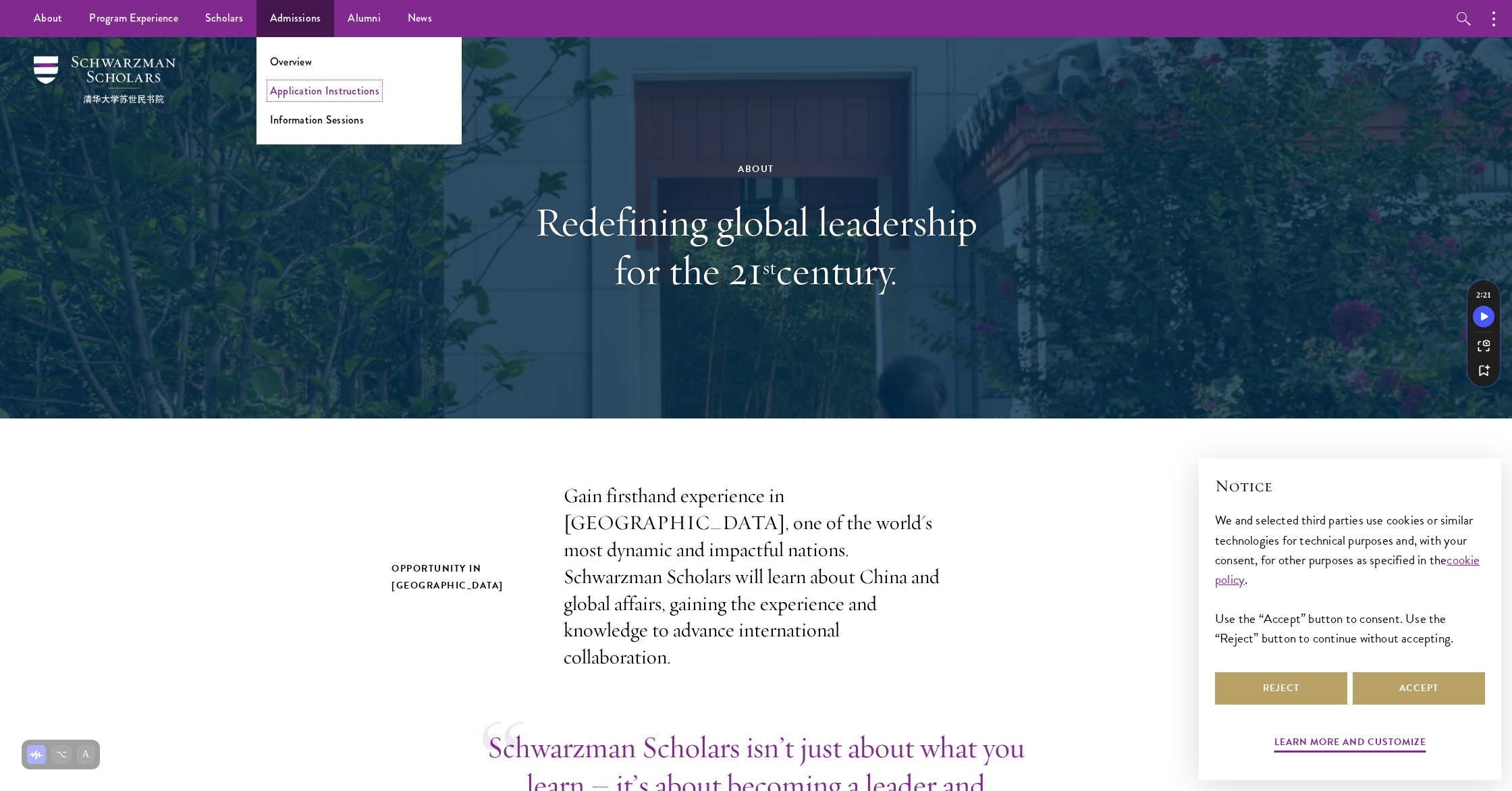
click at [307, 87] on link "Application Instructions" at bounding box center [325, 90] width 109 height 15
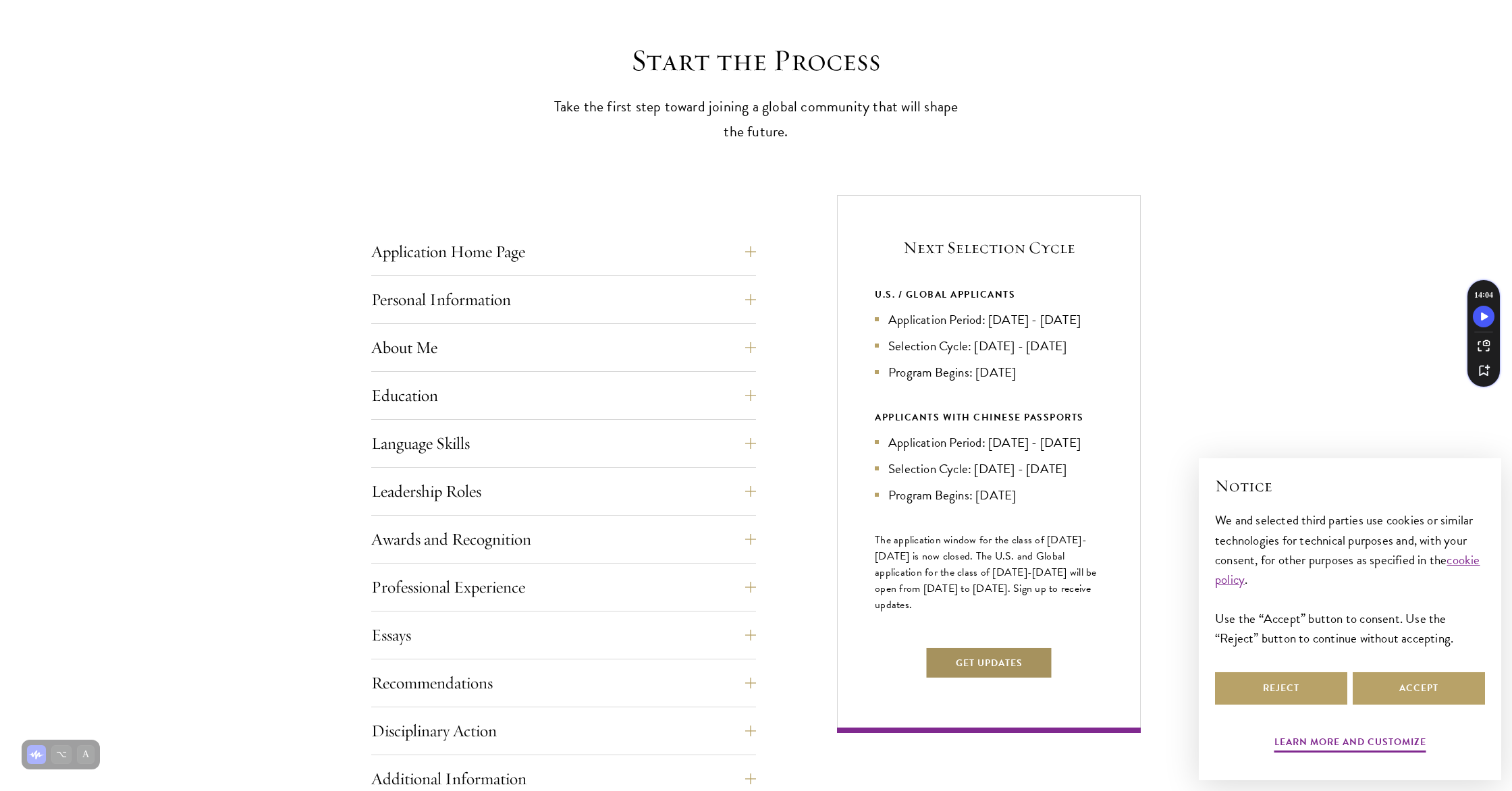
click at [991, 679] on button "Get Updates" at bounding box center [989, 662] width 128 height 32
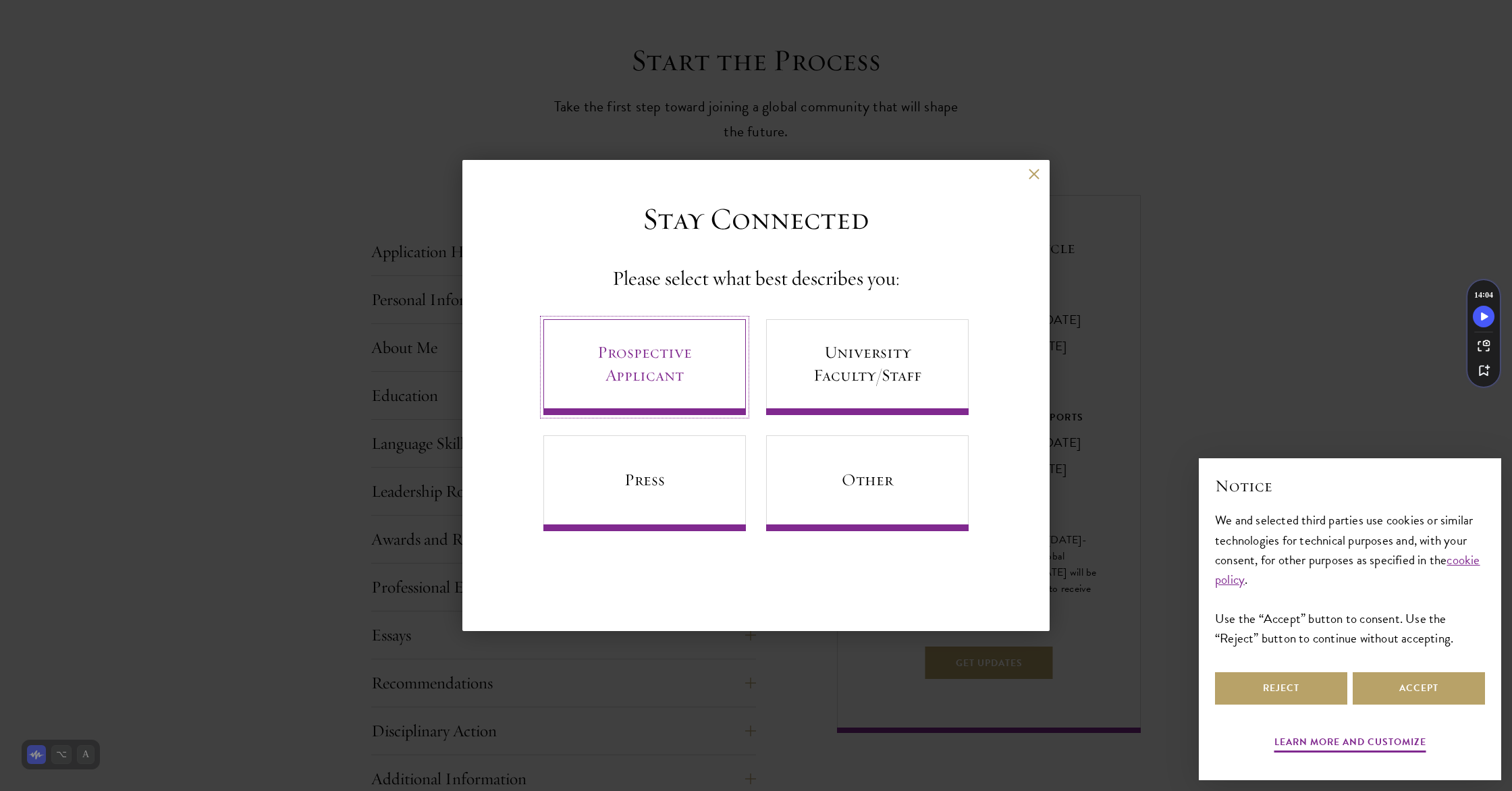
click at [662, 366] on link "Prospective Applicant" at bounding box center [645, 367] width 203 height 95
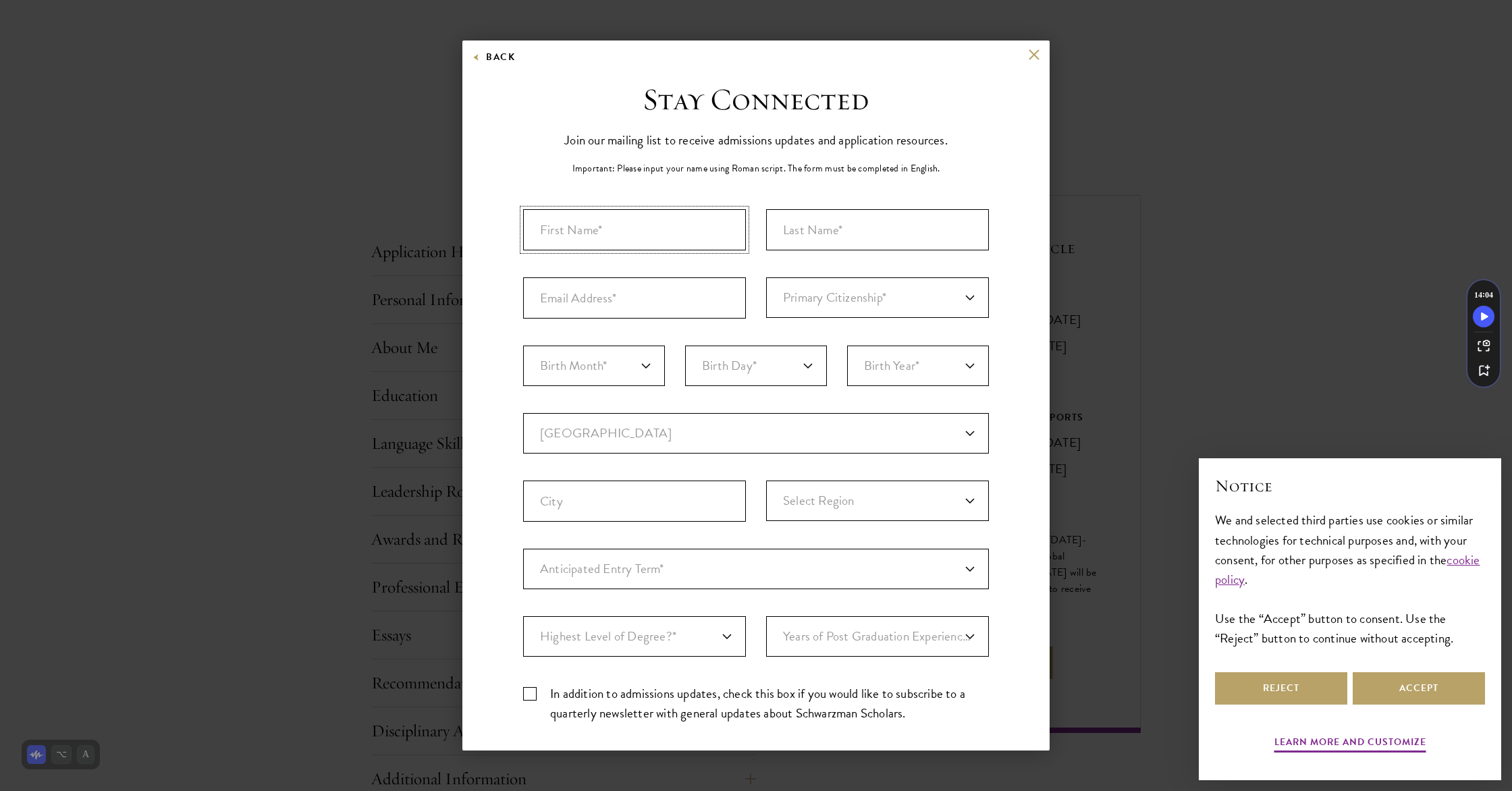
click at [641, 221] on input "First Name*" at bounding box center [634, 230] width 223 height 41
type input "[PERSON_NAME]"
type input "[EMAIL_ADDRESS][DOMAIN_NAME]"
select select "US"
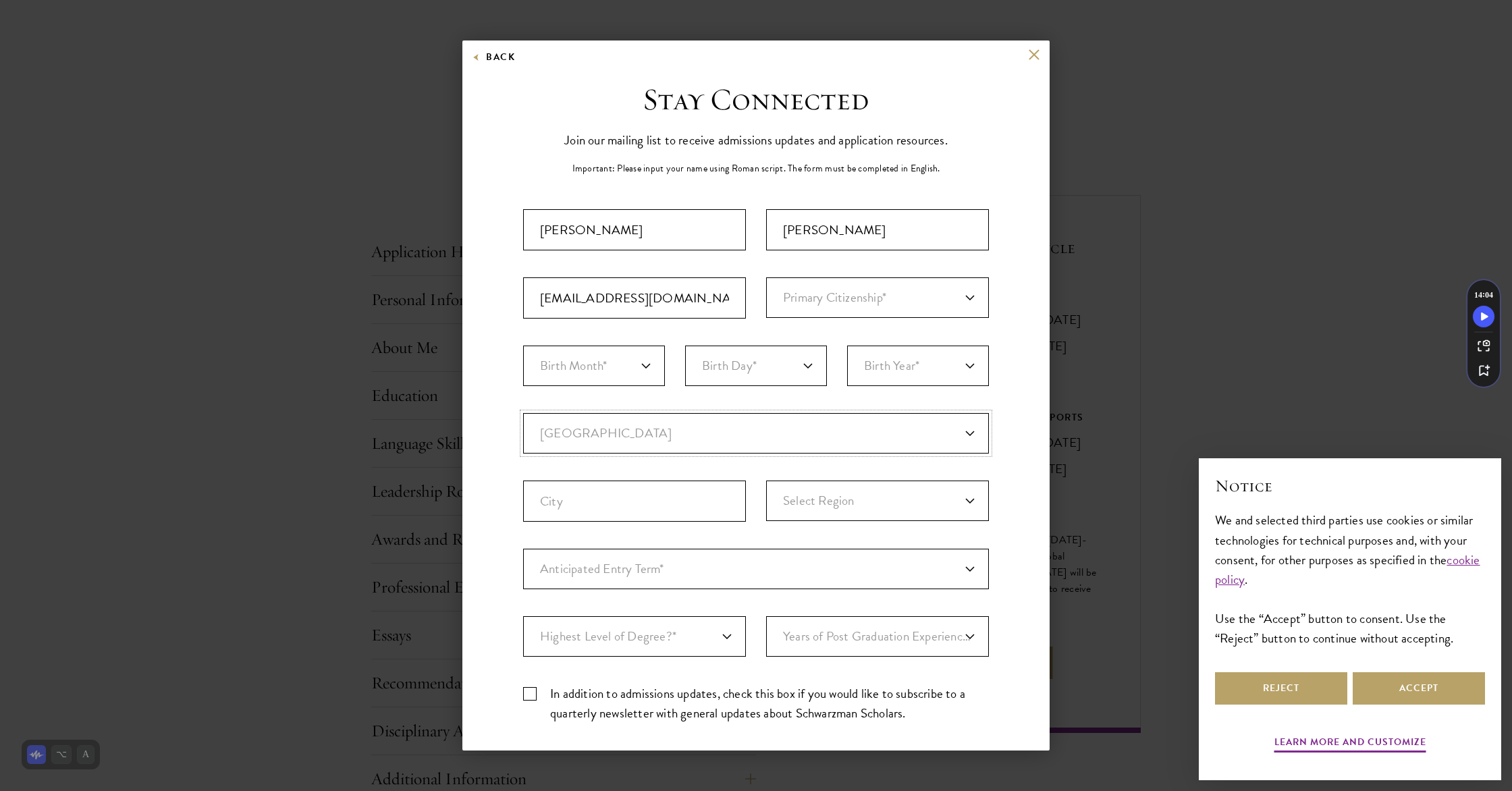
type input "[US_STATE]"
select select "DC"
click at [797, 296] on select "Primary Citizenship* [GEOGRAPHIC_DATA] [DEMOGRAPHIC_DATA] [DEMOGRAPHIC_DATA] [D…" at bounding box center [877, 297] width 223 height 40
select select "US"
click at [766, 278] on select "Primary Citizenship* [GEOGRAPHIC_DATA] [DEMOGRAPHIC_DATA] [DEMOGRAPHIC_DATA] [D…" at bounding box center [877, 297] width 223 height 40
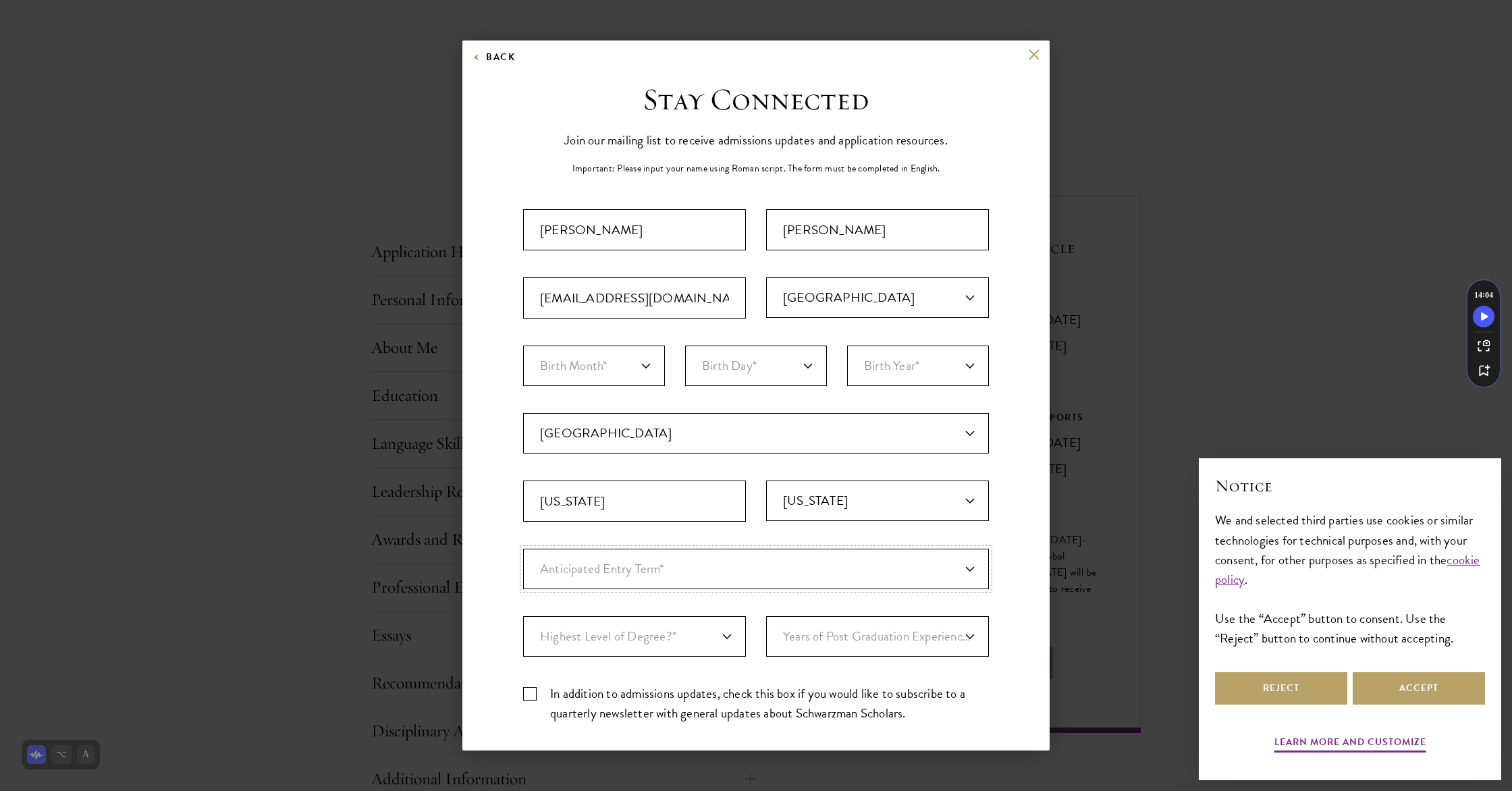
click at [789, 556] on select "Anticipated Entry Term* [DATE] (Application opens [DATE]) Just Exploring" at bounding box center [756, 568] width 466 height 40
select select "e64b8ab3-eabb-4867-96d5-7e6b4840665f"
click at [523, 549] on select "Anticipated Entry Term* [DATE] (Application opens [DATE]) Just Exploring" at bounding box center [756, 568] width 466 height 40
click at [679, 638] on select "Highest Level of Degree?* PHD Bachelor's Master's Current Undergraduate Student" at bounding box center [634, 636] width 223 height 40
click at [523, 616] on select "Highest Level of Degree?* PHD Bachelor's Master's Current Undergraduate Student" at bounding box center [634, 636] width 223 height 40
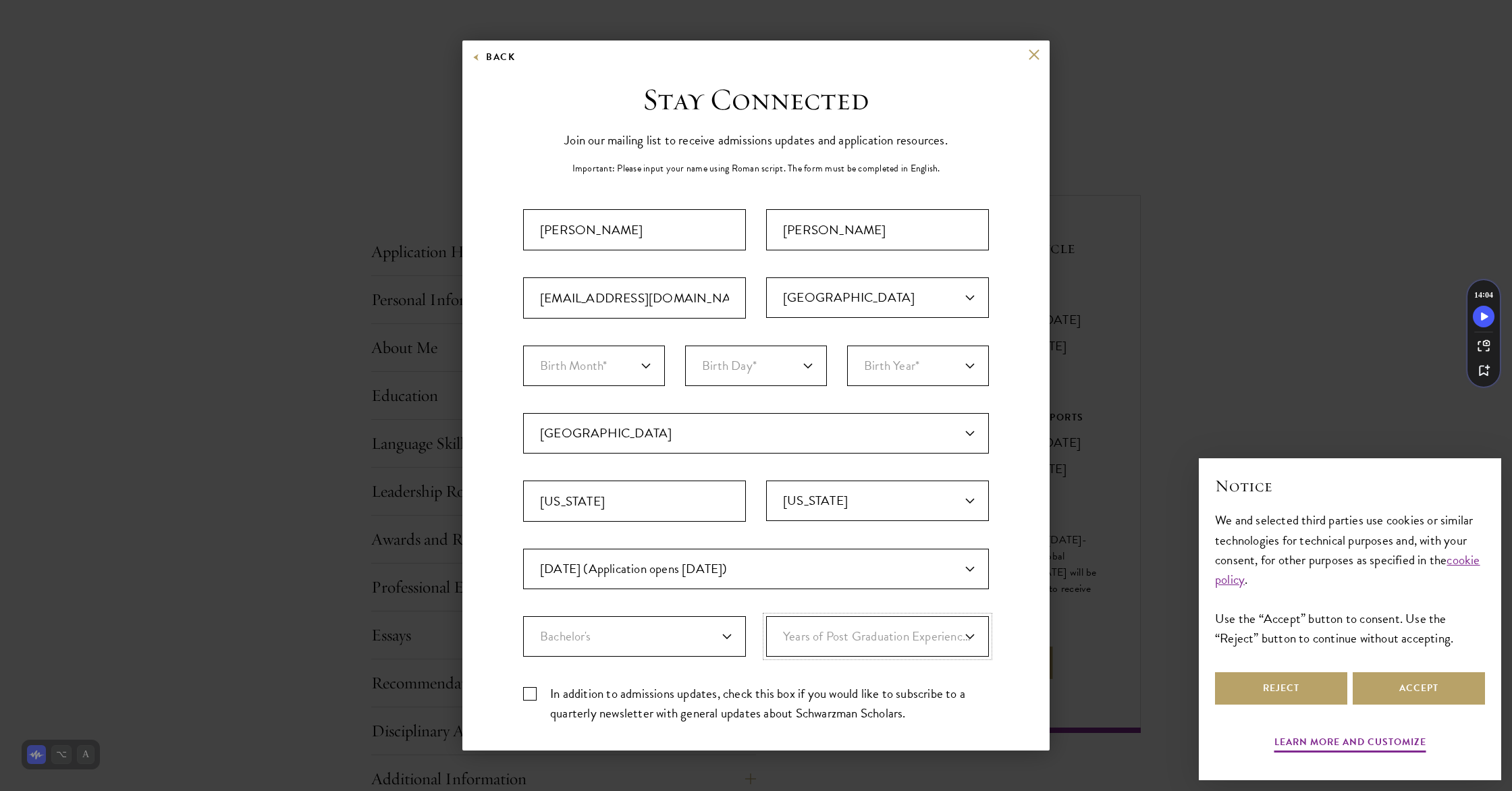
click at [829, 646] on select "Years of Post Graduation Experience?* 1 2 3 4 5 6 7 8 9 10" at bounding box center [877, 636] width 223 height 40
click at [661, 635] on select "Highest Level of Degree?* PHD Bachelor's Master's Current Undergraduate Student" at bounding box center [634, 636] width 223 height 40
select select "bf44f490-31e9-4d16-b1d2-df861e7933aa"
click at [523, 616] on select "Highest Level of Degree?* PHD Bachelor's Master's Current Undergraduate Student" at bounding box center [634, 636] width 223 height 40
click at [811, 646] on select "Years of Post Graduation Experience?* 1 2 3 4 5 6 7 8 9 10" at bounding box center [877, 636] width 223 height 40
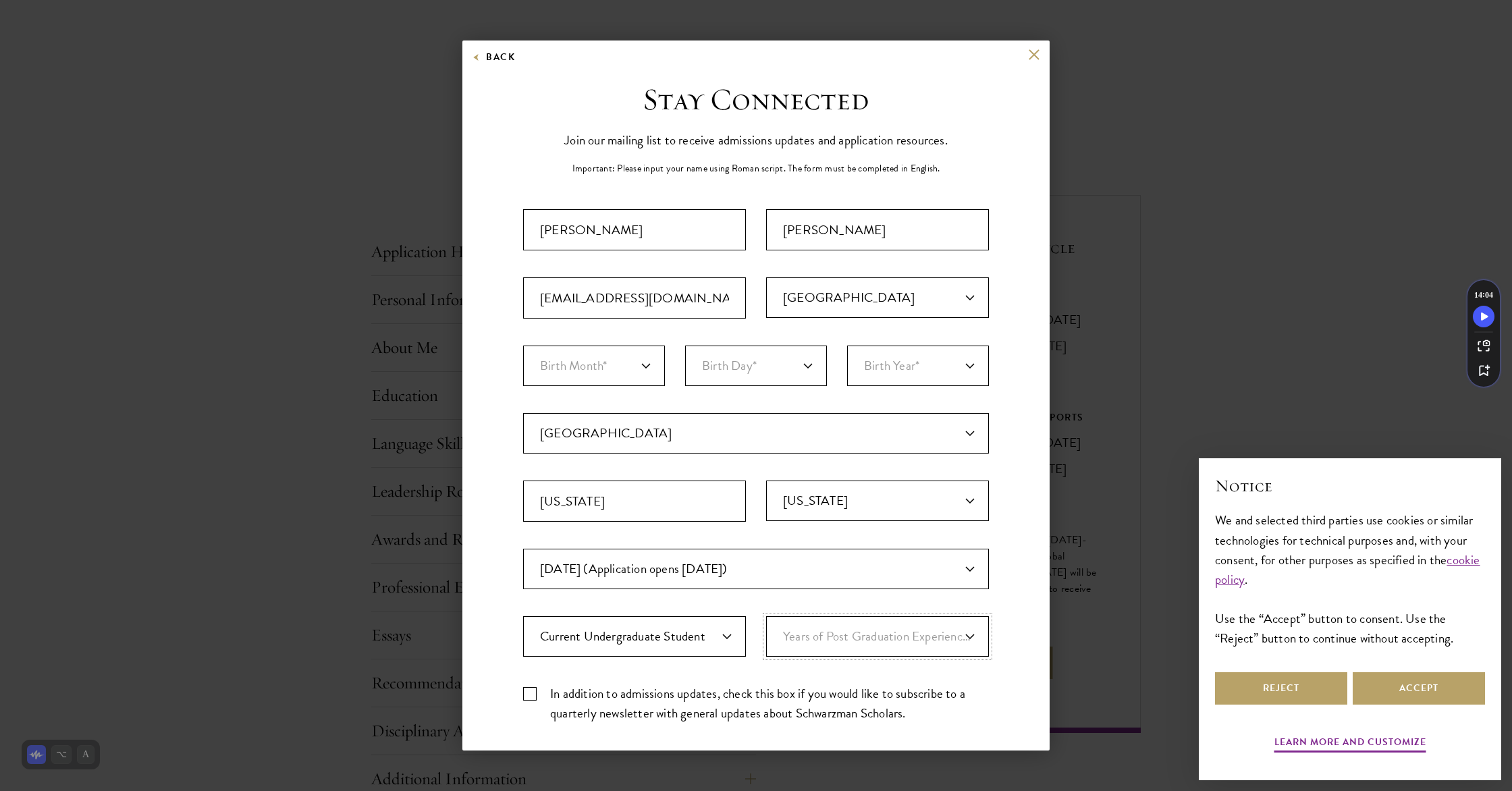
click at [766, 616] on select "Years of Post Graduation Experience?* 1 2 3 4 5 6 7 8 9 10" at bounding box center [877, 636] width 223 height 40
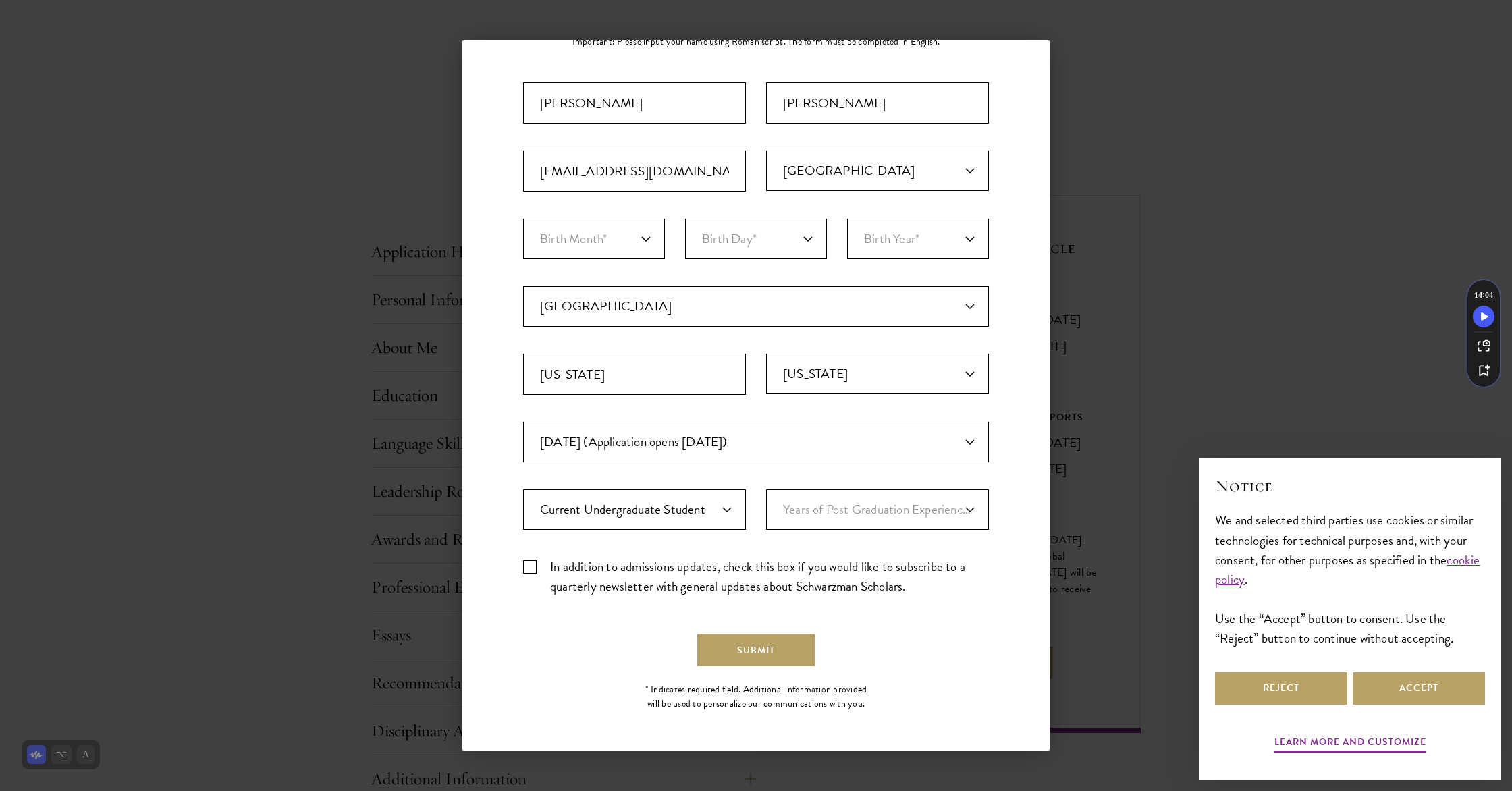
click at [606, 578] on label "In addition to admissions updates, check this box if you would like to subscrib…" at bounding box center [756, 576] width 466 height 39
click at [606, 566] on input "In addition to admissions updates, check this box if you would like to subscrib…" at bounding box center [756, 561] width 466 height 9
checkbox input "true"
click at [731, 651] on button "Submit" at bounding box center [756, 650] width 117 height 32
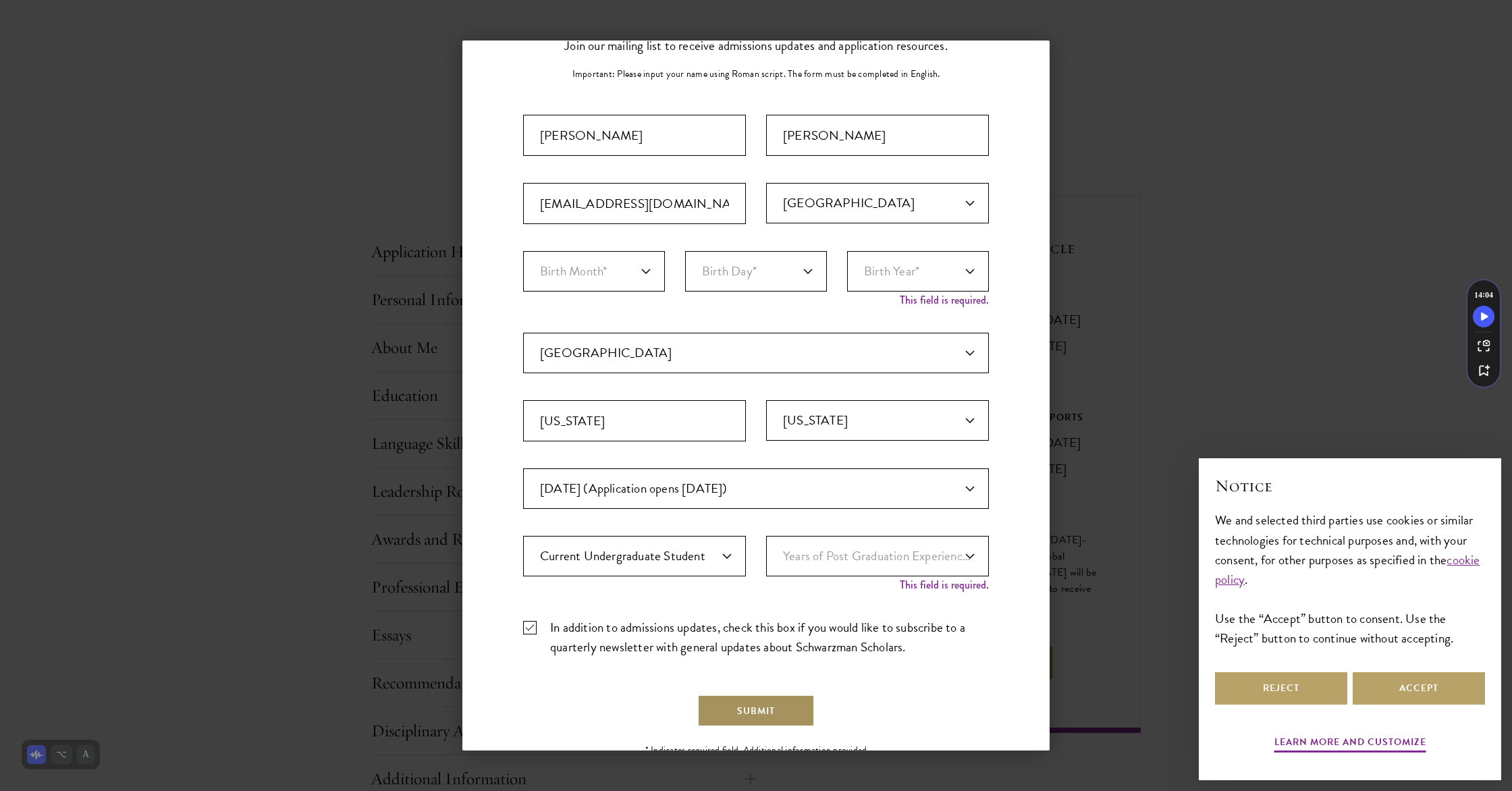
scroll to position [155, 0]
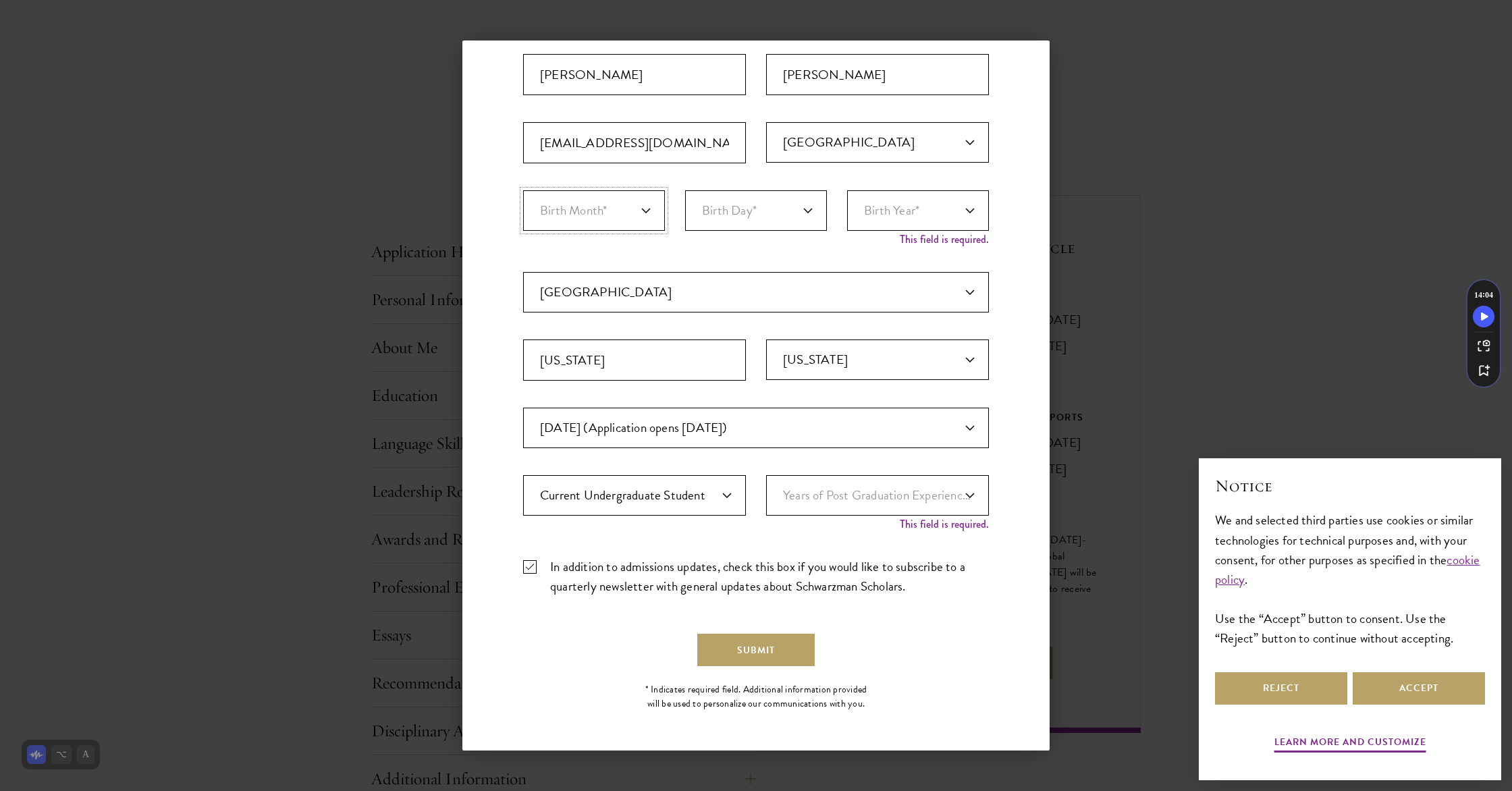
click at [587, 214] on select "Birth Month* January February March April May June July August September Octobe…" at bounding box center [593, 210] width 142 height 40
select select "11"
click at [523, 190] on select "Birth Month* January February March April May June July August September Octobe…" at bounding box center [593, 210] width 142 height 40
click at [759, 214] on select "Birth Day* 1 2 3 4 5 6 7 8 9 10 11 12 13 14 15 16 17 18 19 20 21 22 23 24 25 26…" at bounding box center [756, 210] width 142 height 40
select select "12"
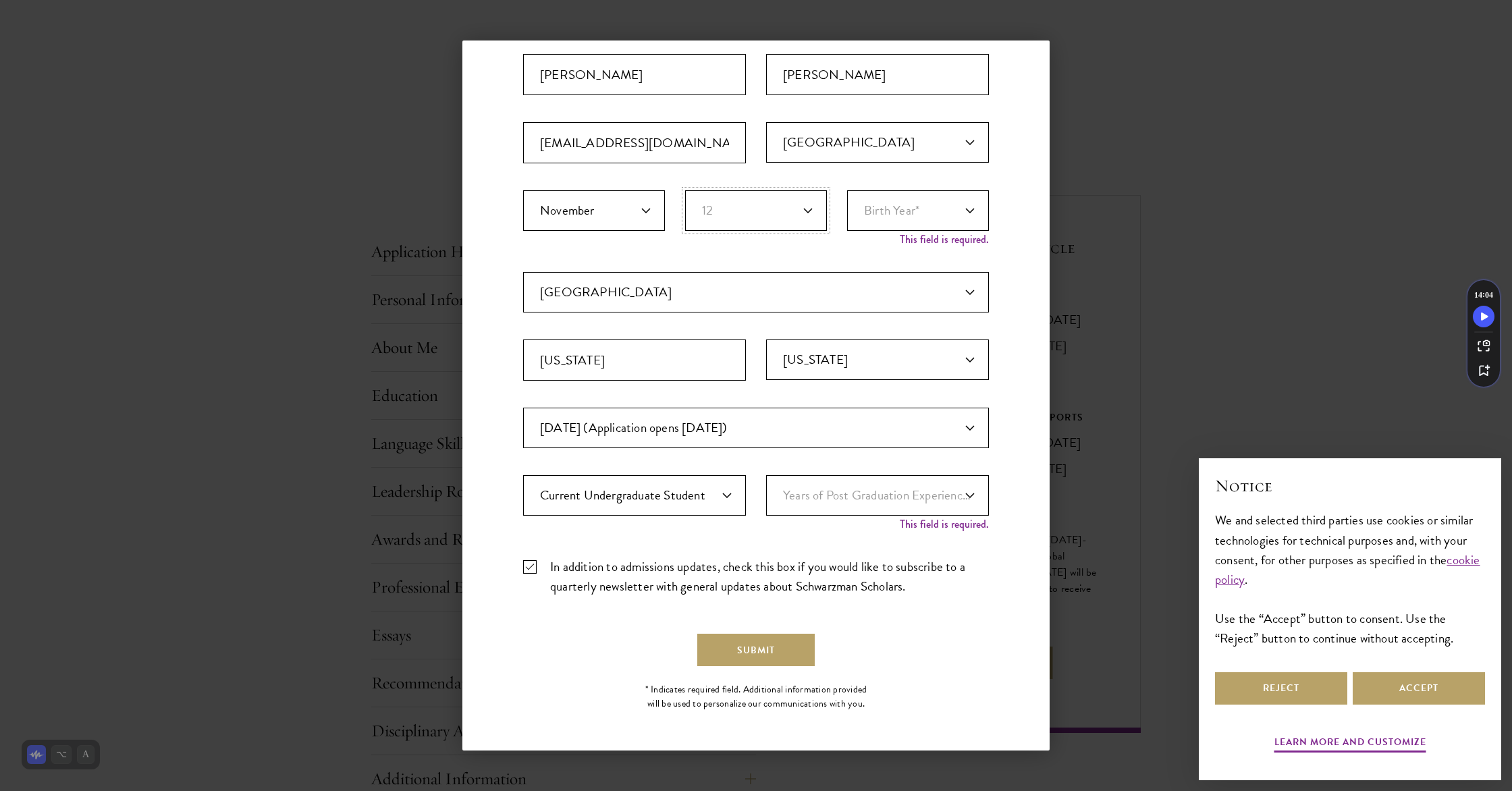
click at [685, 204] on select "Birth Day* 1 2 3 4 5 6 7 8 9 10 11 12 13 14 15 16 17 18 19 20 21 22 23 24 25 26…" at bounding box center [756, 210] width 142 height 40
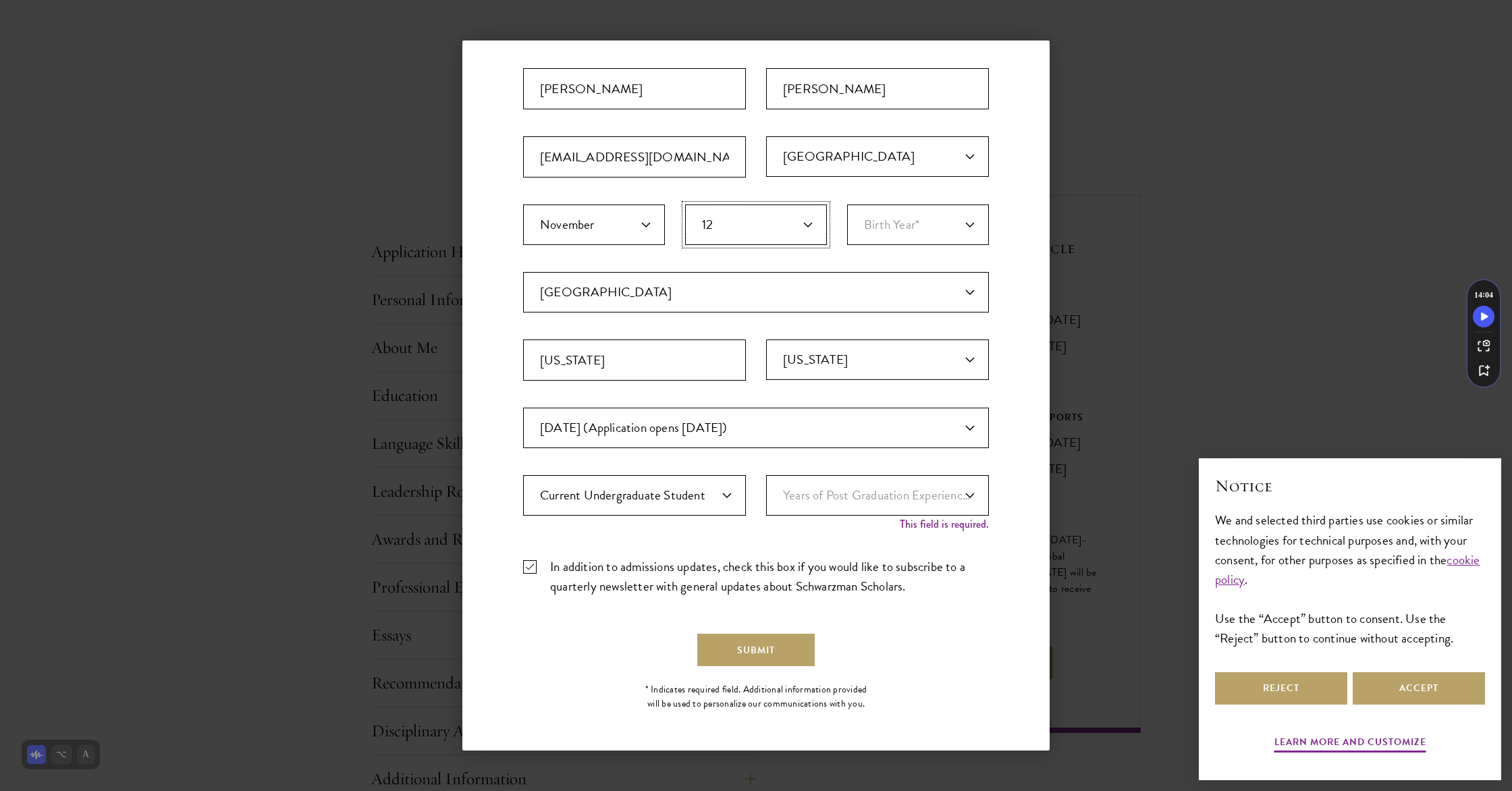
scroll to position [141, 0]
click at [935, 225] on select "Birth Year* [DEMOGRAPHIC_DATA] [DEMOGRAPHIC_DATA] [DEMOGRAPHIC_DATA] [DEMOGRAPH…" at bounding box center [917, 224] width 142 height 40
select select "2003"
click at [847, 204] on select "Birth Year* [DEMOGRAPHIC_DATA] [DEMOGRAPHIC_DATA] [DEMOGRAPHIC_DATA] [DEMOGRAPH…" at bounding box center [917, 224] width 142 height 40
click at [762, 656] on button "Submit" at bounding box center [756, 650] width 117 height 32
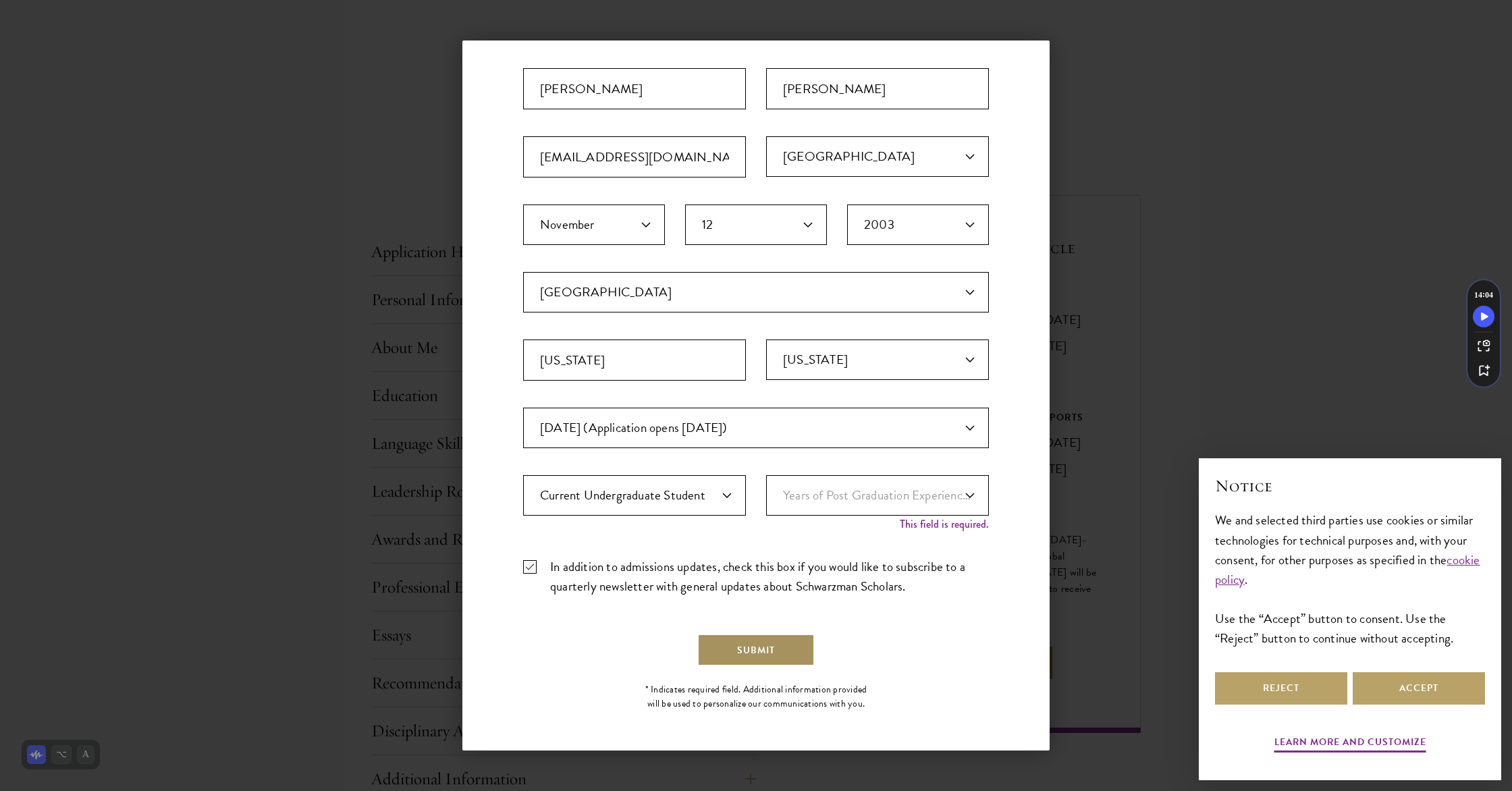
click at [767, 650] on button "Submit" at bounding box center [756, 650] width 117 height 32
click at [840, 502] on select "Years of Post Graduation Experience?* 1 2 3 4 5 6 7 8 9 10" at bounding box center [877, 495] width 223 height 40
click at [825, 499] on select "Years of Post Graduation Experience?* 1 2 3 4 5 6 7 8 9 10" at bounding box center [877, 495] width 223 height 40
select select "1"
click at [766, 489] on select "Years of Post Graduation Experience?* 1 2 3 4 5 6 7 8 9 10" at bounding box center [877, 495] width 223 height 40
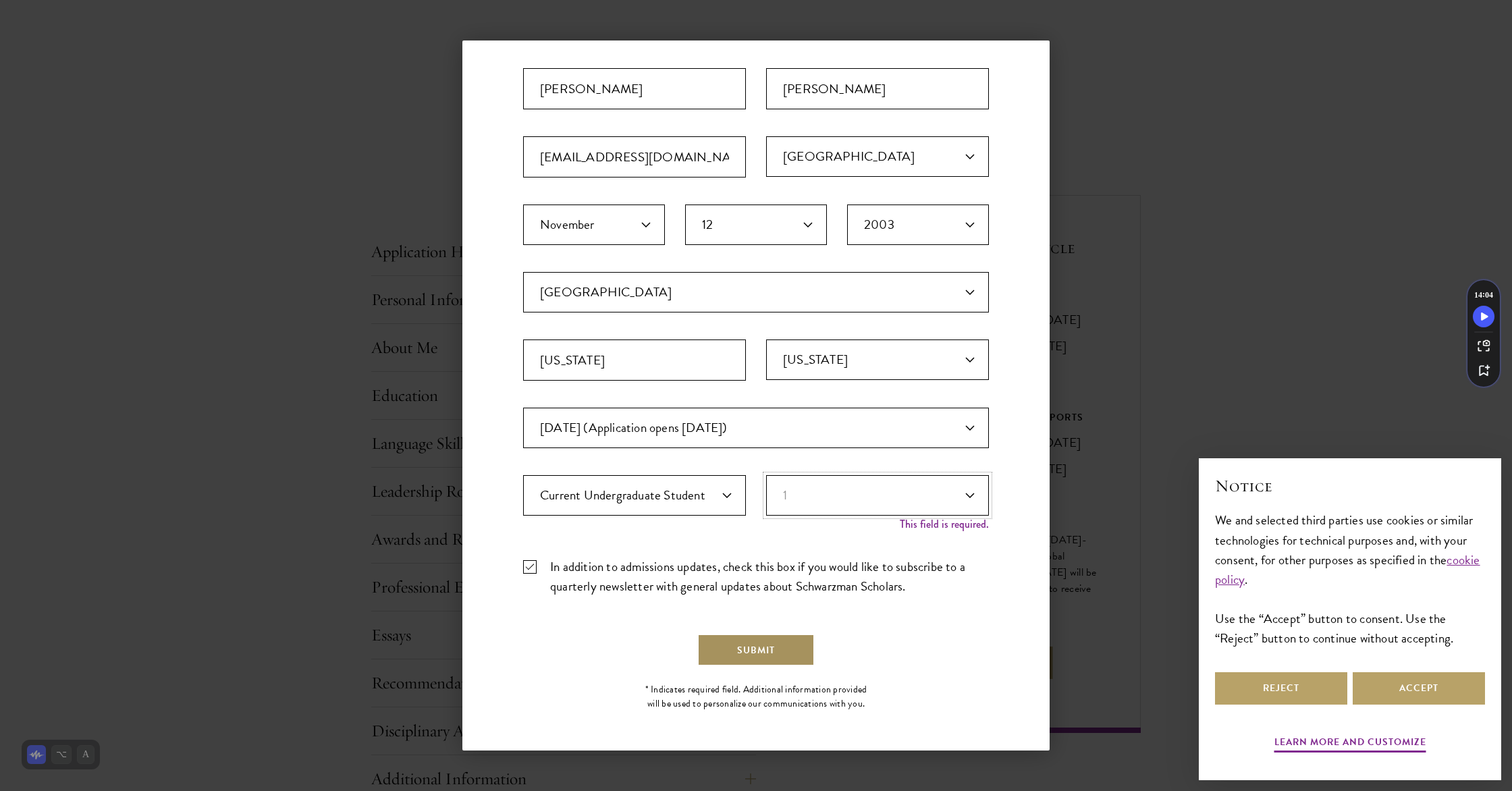
scroll to position [127, 0]
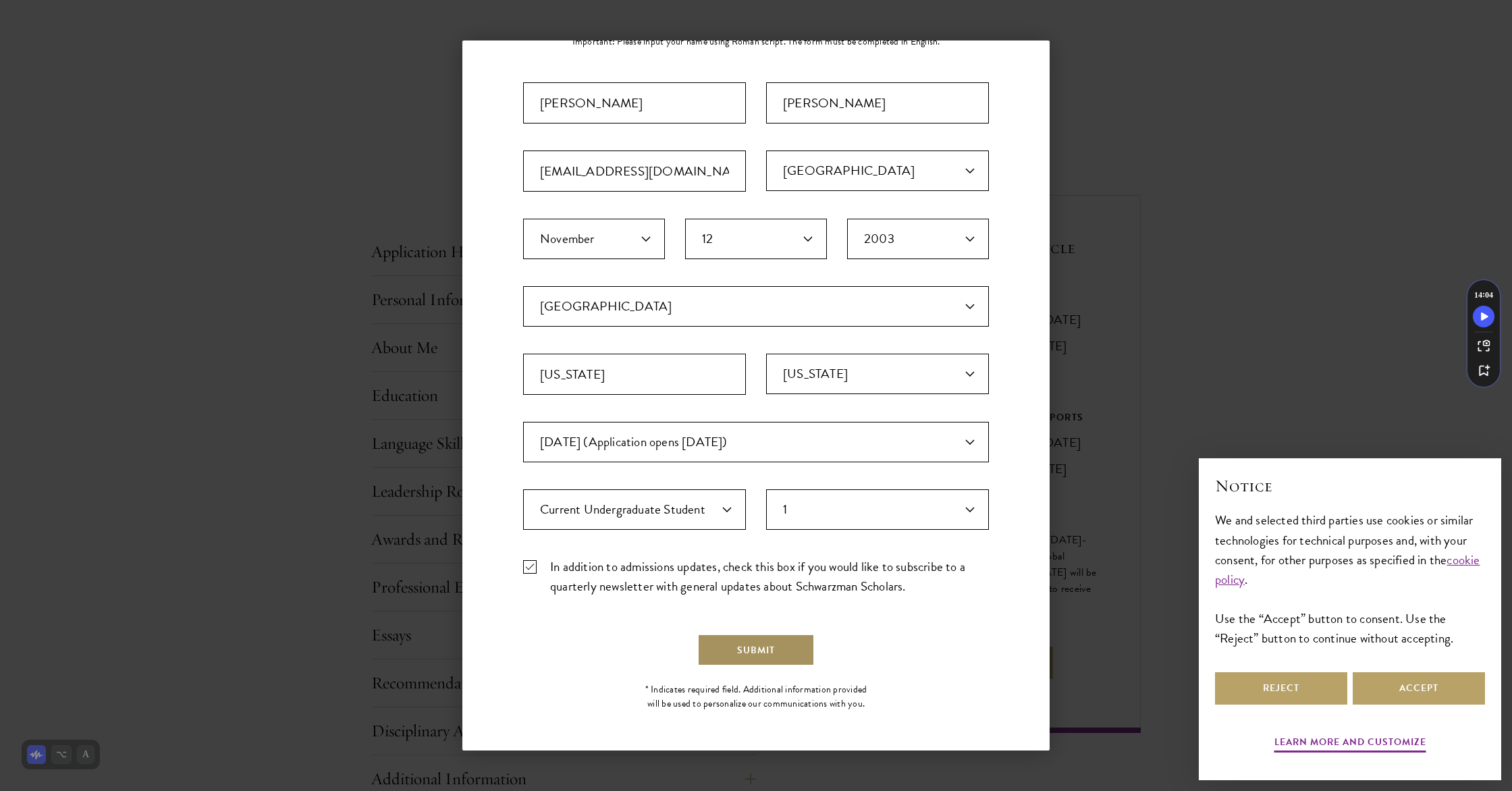
click at [779, 657] on button "Submit" at bounding box center [756, 650] width 117 height 32
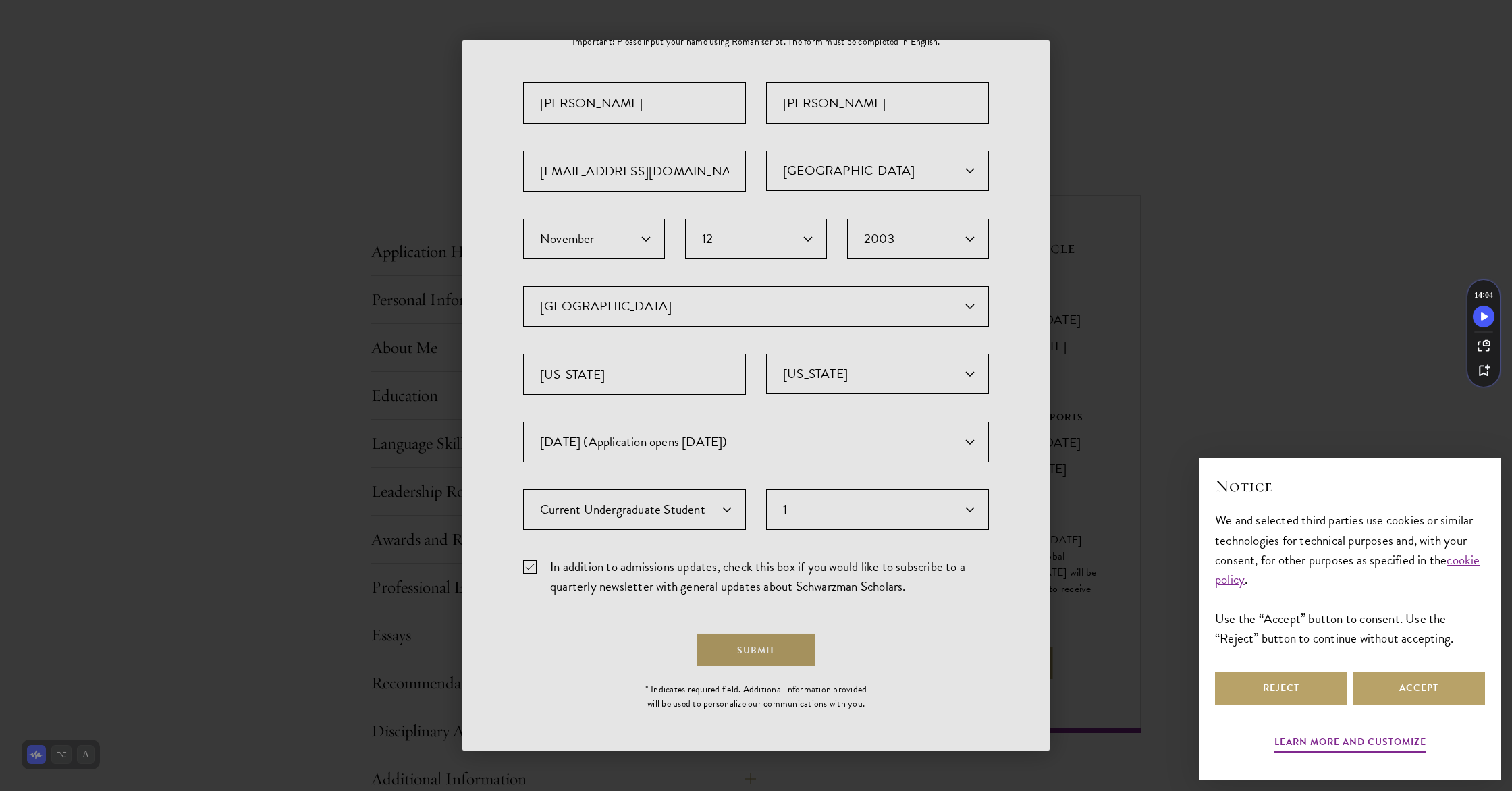
click at [739, 646] on div at bounding box center [756, 395] width 1512 height 791
click at [1428, 689] on button "Accept" at bounding box center [1419, 688] width 132 height 32
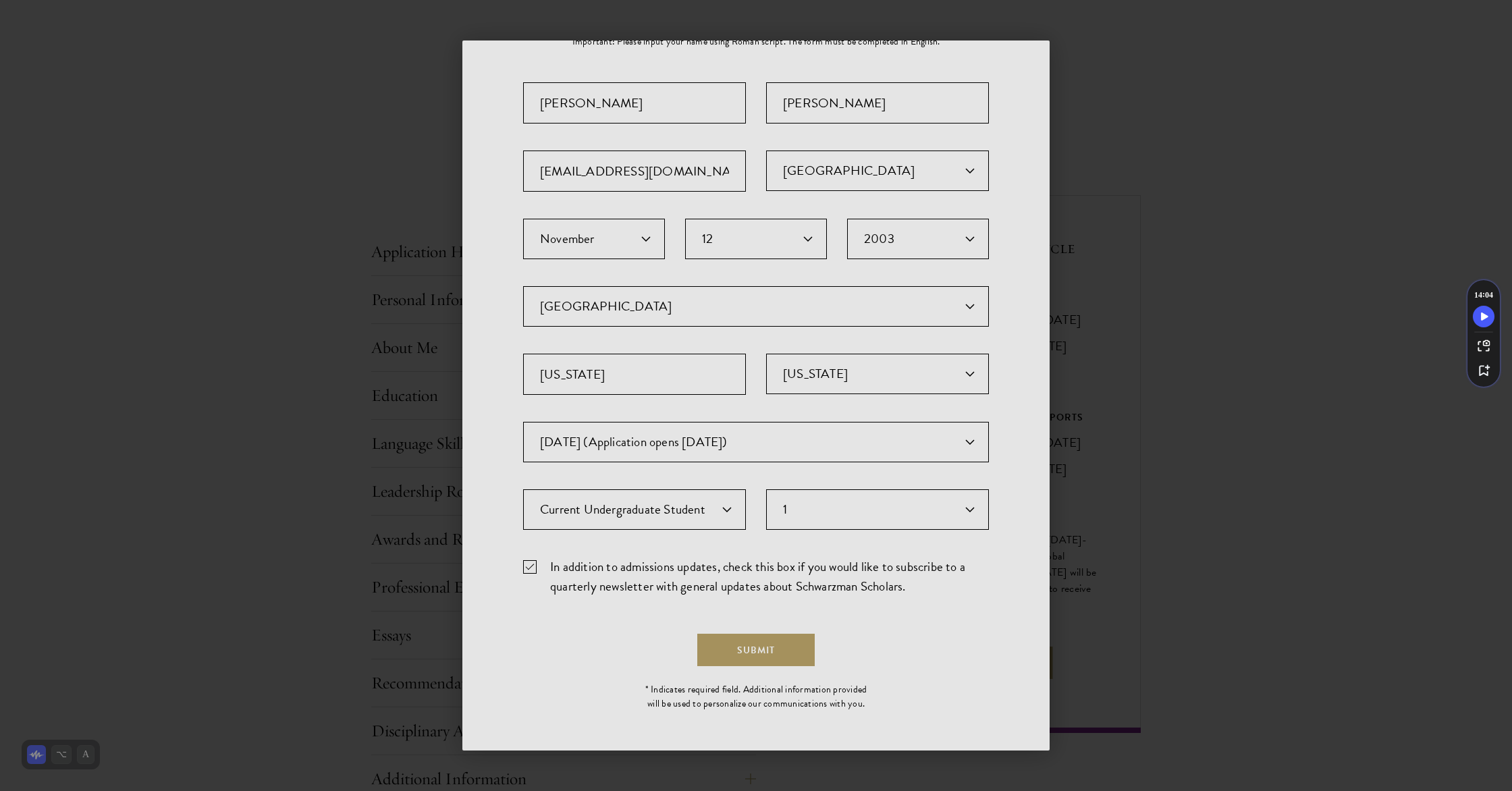
click at [770, 662] on div at bounding box center [756, 395] width 1512 height 791
click at [769, 662] on div at bounding box center [756, 395] width 1512 height 791
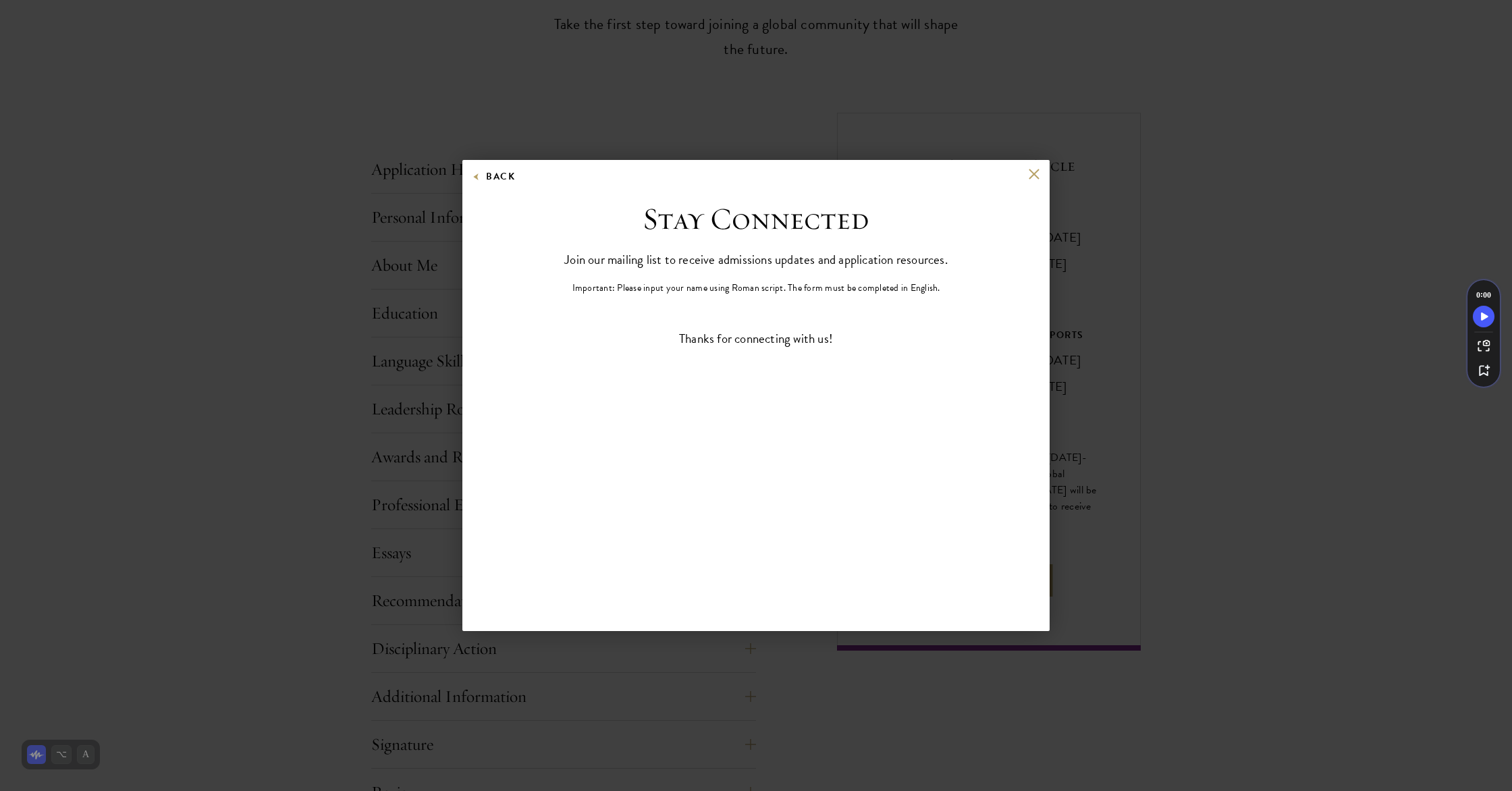
scroll to position [0, 0]
click at [769, 662] on div "Back Stay Connected Please select what best describes you: Prospective Applican…" at bounding box center [756, 395] width 1512 height 710
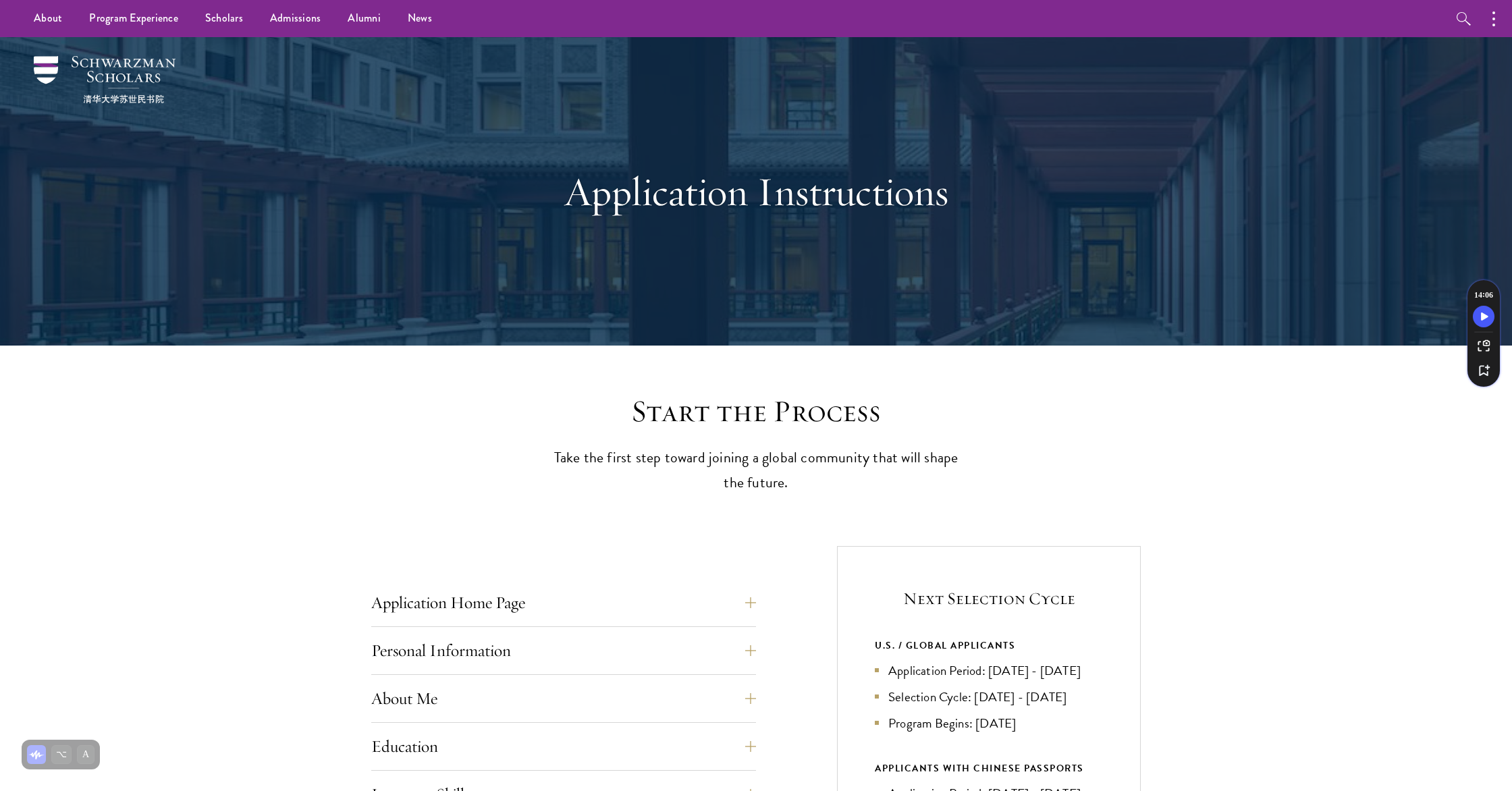
drag, startPoint x: 833, startPoint y: 321, endPoint x: 830, endPoint y: 292, distance: 29.2
